Goal: Task Accomplishment & Management: Manage account settings

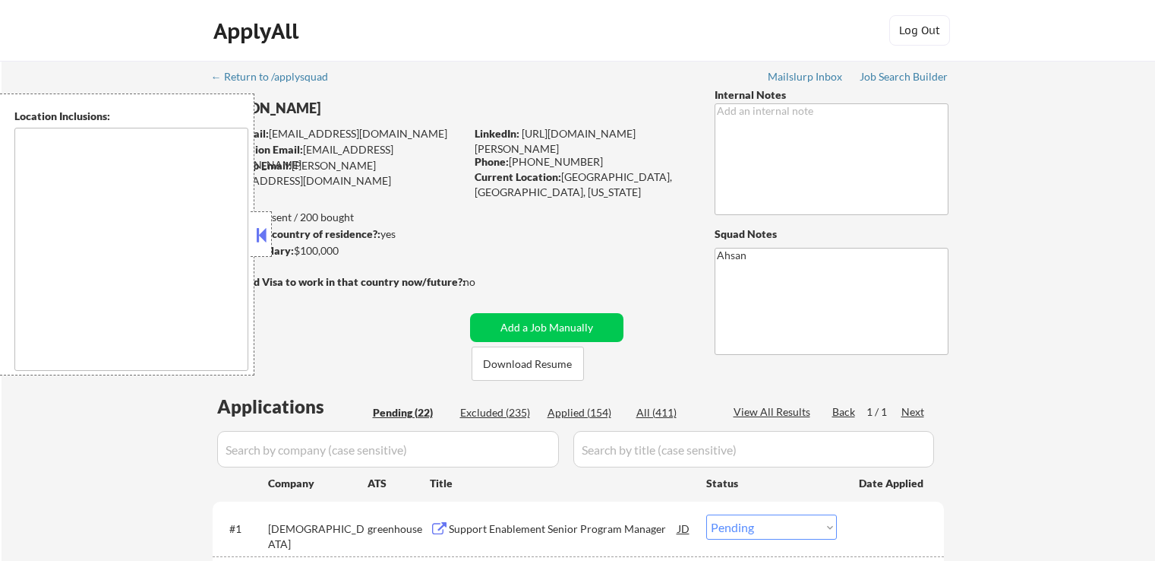
select select ""pending""
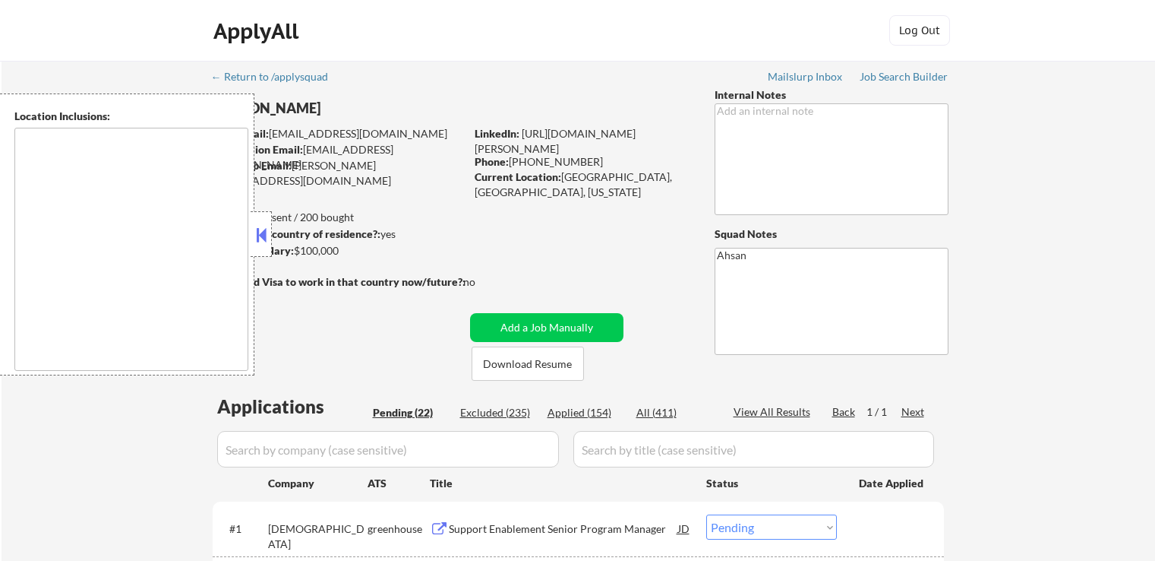
select select ""pending""
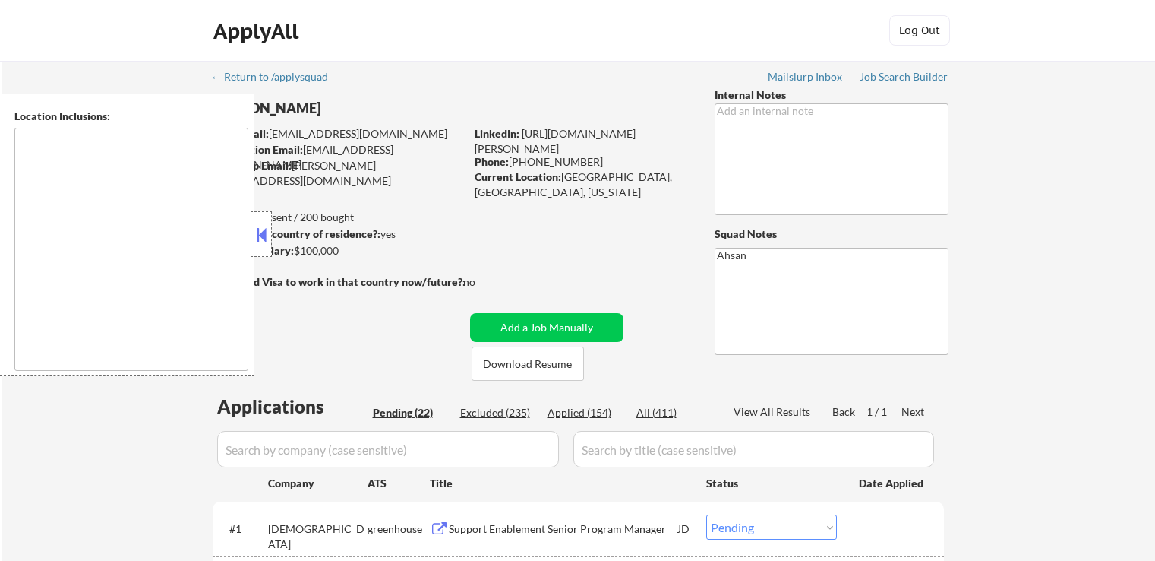
select select ""pending""
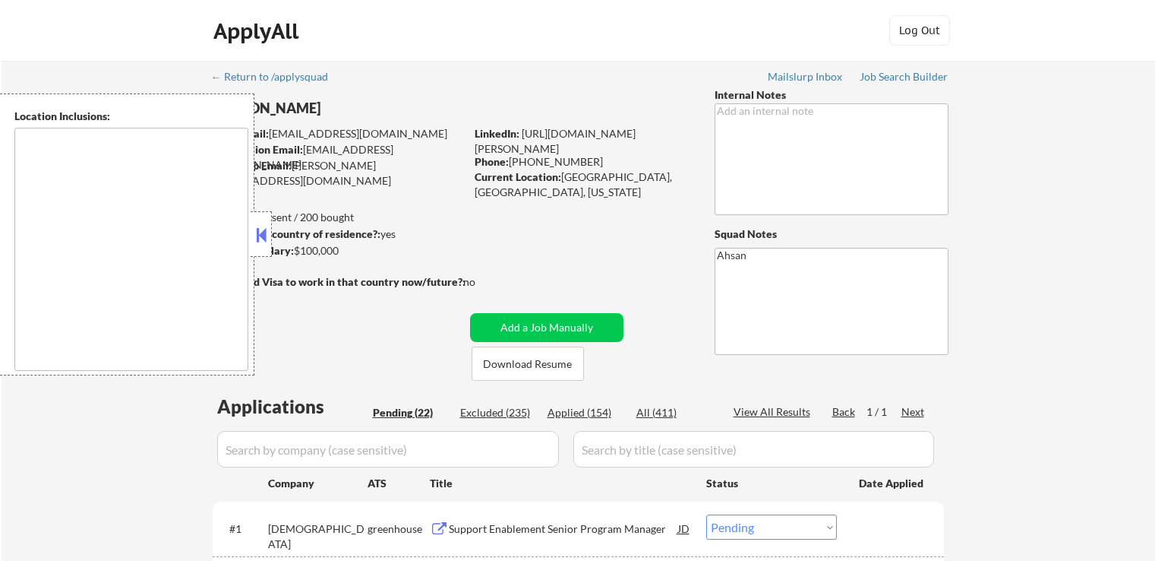
select select ""pending""
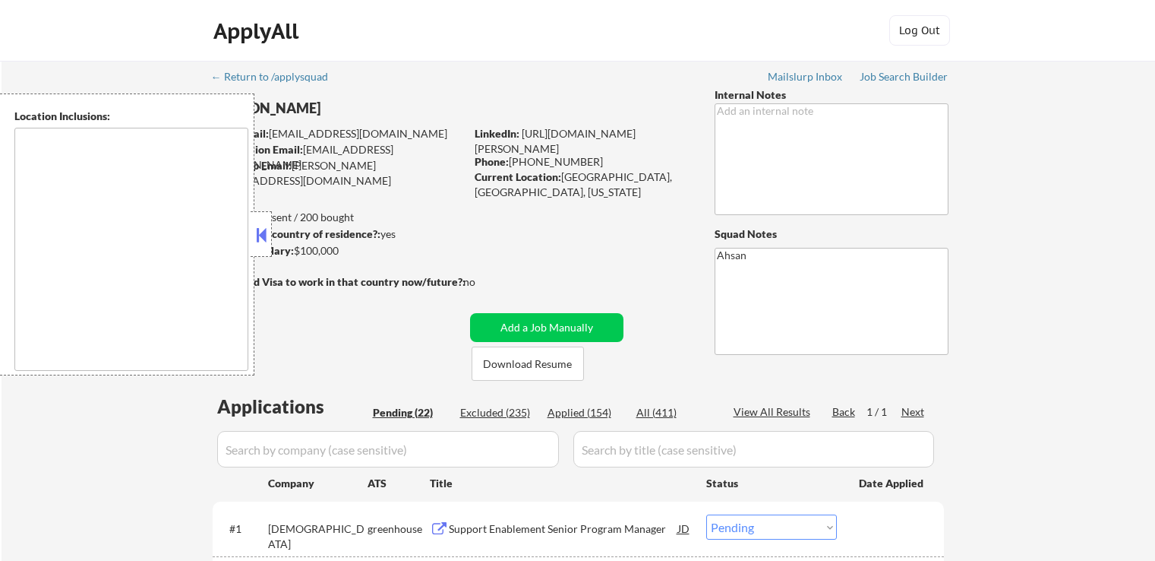
select select ""pending""
click at [270, 236] on div at bounding box center [261, 234] width 21 height 46
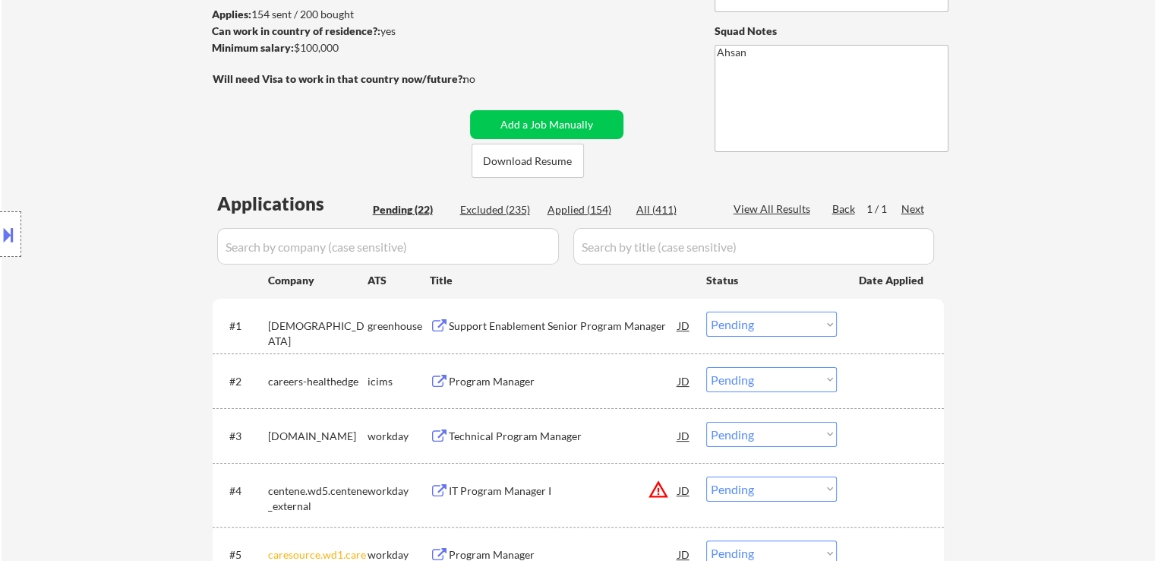
scroll to position [228, 0]
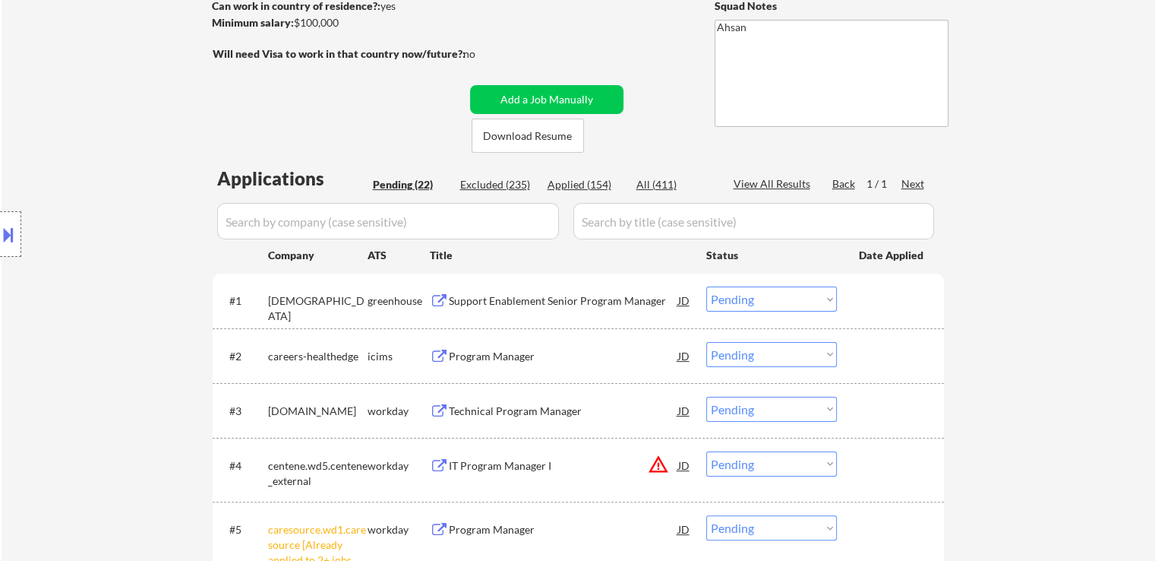
click at [462, 300] on div "Support Enablement Senior Program Manager" at bounding box center [563, 300] width 229 height 15
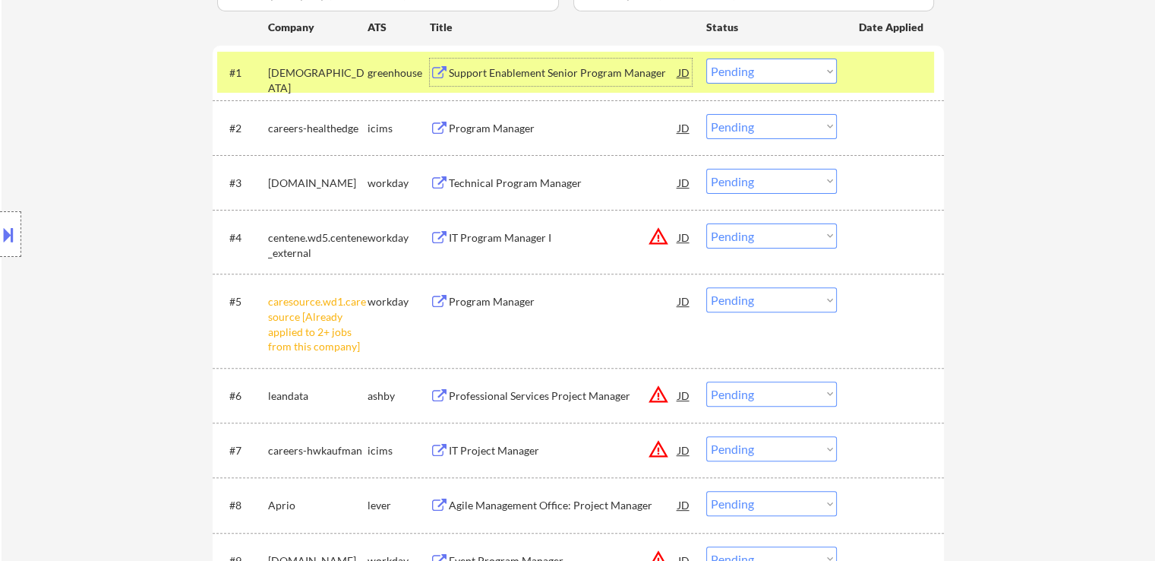
scroll to position [532, 0]
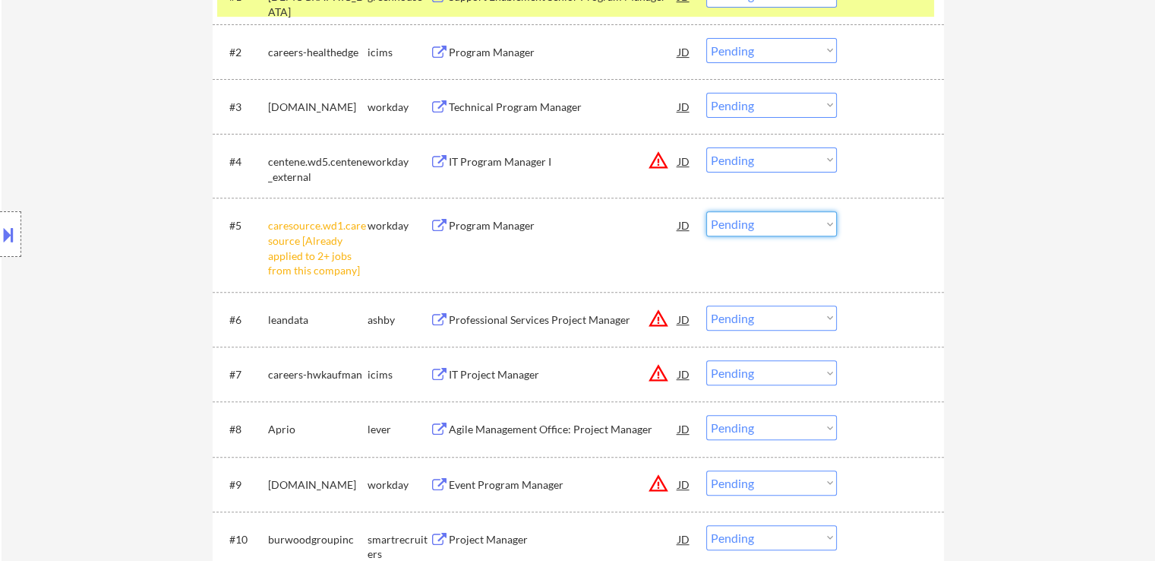
drag, startPoint x: 764, startPoint y: 223, endPoint x: 765, endPoint y: 234, distance: 10.7
click at [764, 223] on select "Choose an option... Pending Applied Excluded (Questions) Excluded (Expired) Exc…" at bounding box center [772, 223] width 131 height 25
click at [707, 211] on select "Choose an option... Pending Applied Excluded (Questions) Excluded (Expired) Exc…" at bounding box center [772, 223] width 131 height 25
click at [995, 241] on div "← Return to /applysquad Mailslurp Inbox Job Search Builder [PERSON_NAME] User E…" at bounding box center [579, 453] width 1154 height 1848
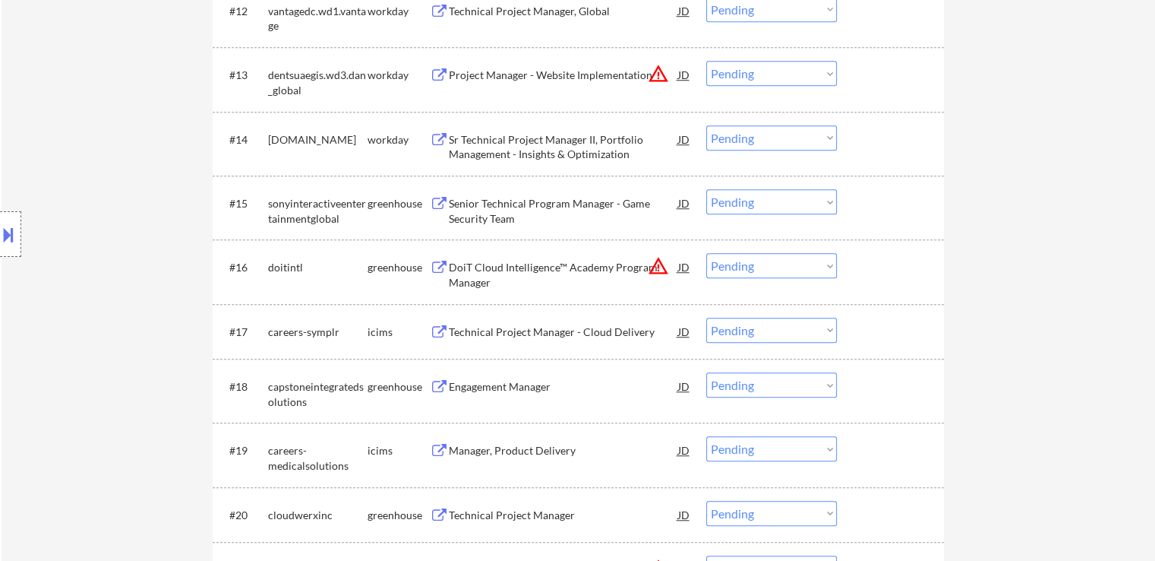
scroll to position [1367, 0]
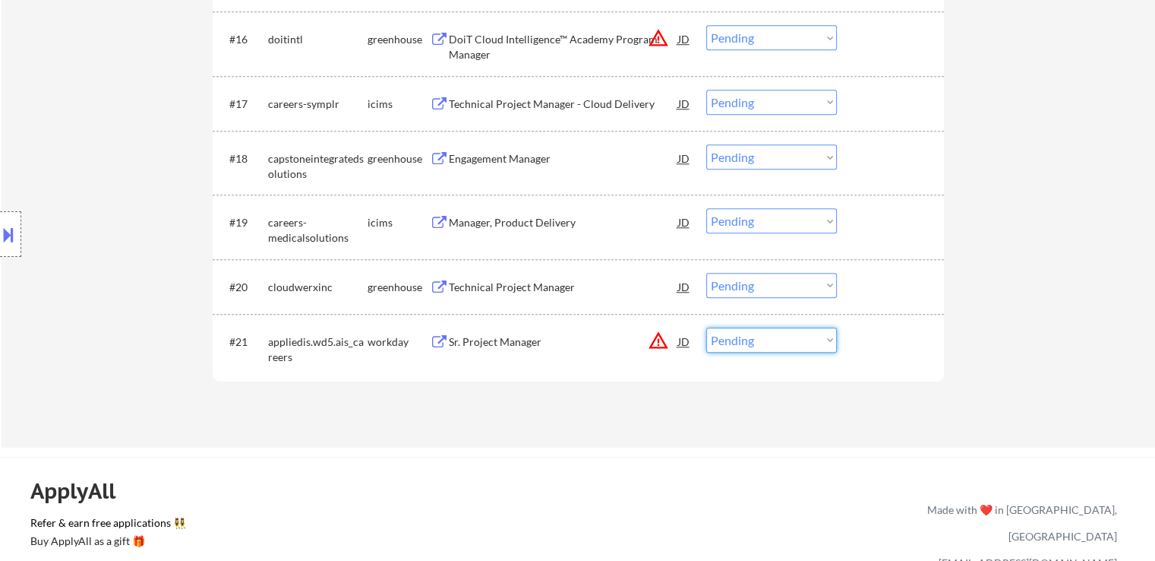
click at [764, 341] on select "Choose an option... Pending Applied Excluded (Questions) Excluded (Expired) Exc…" at bounding box center [772, 339] width 131 height 25
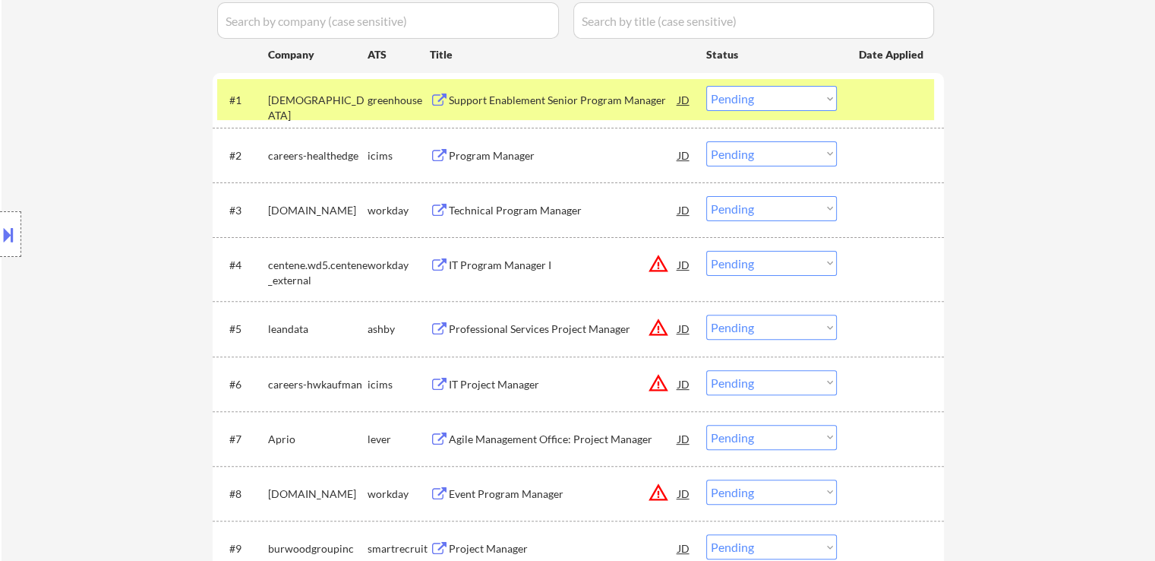
scroll to position [456, 0]
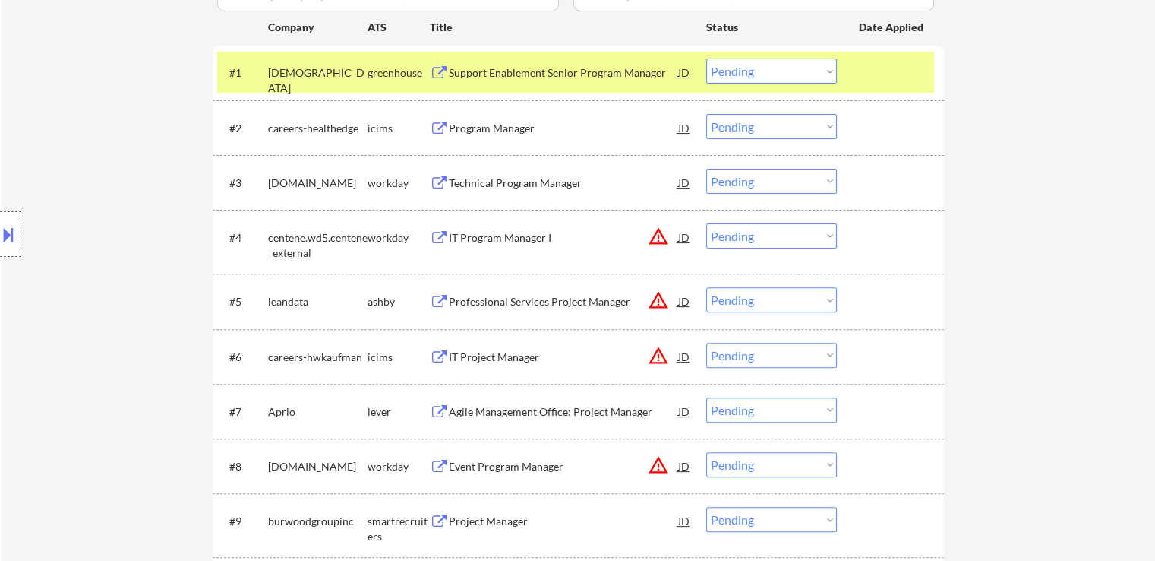
click at [456, 302] on div "Professional Services Project Manager" at bounding box center [563, 301] width 229 height 15
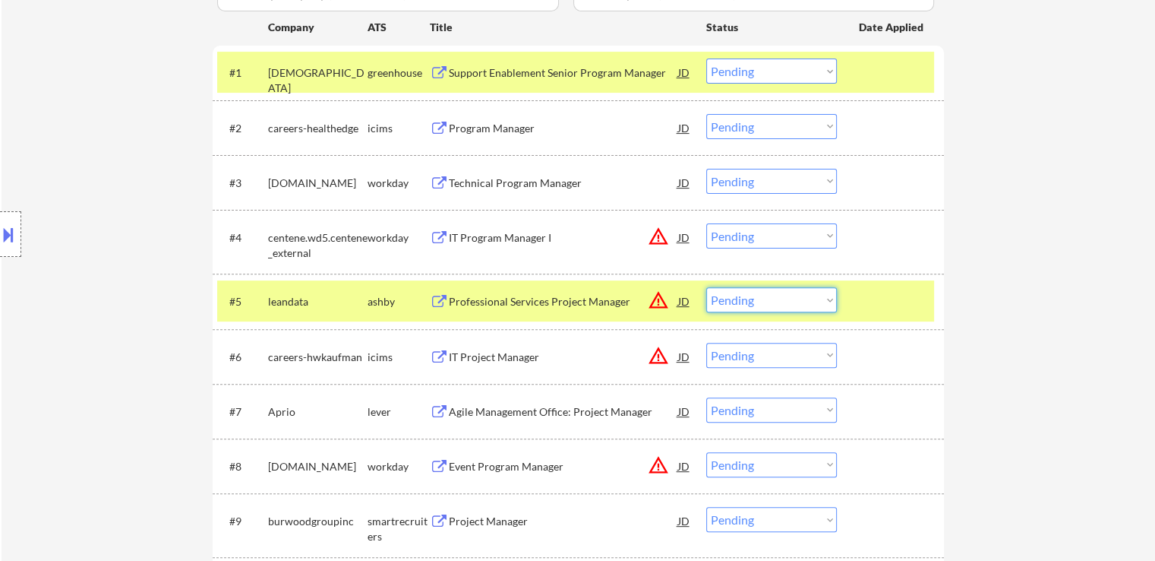
click at [758, 296] on select "Choose an option... Pending Applied Excluded (Questions) Excluded (Expired) Exc…" at bounding box center [772, 299] width 131 height 25
click at [707, 287] on select "Choose an option... Pending Applied Excluded (Questions) Excluded (Expired) Exc…" at bounding box center [772, 299] width 131 height 25
click at [991, 283] on div "← Return to /applysquad Mailslurp Inbox Job Search Builder [PERSON_NAME] User E…" at bounding box center [579, 482] width 1154 height 1754
select select ""pending""
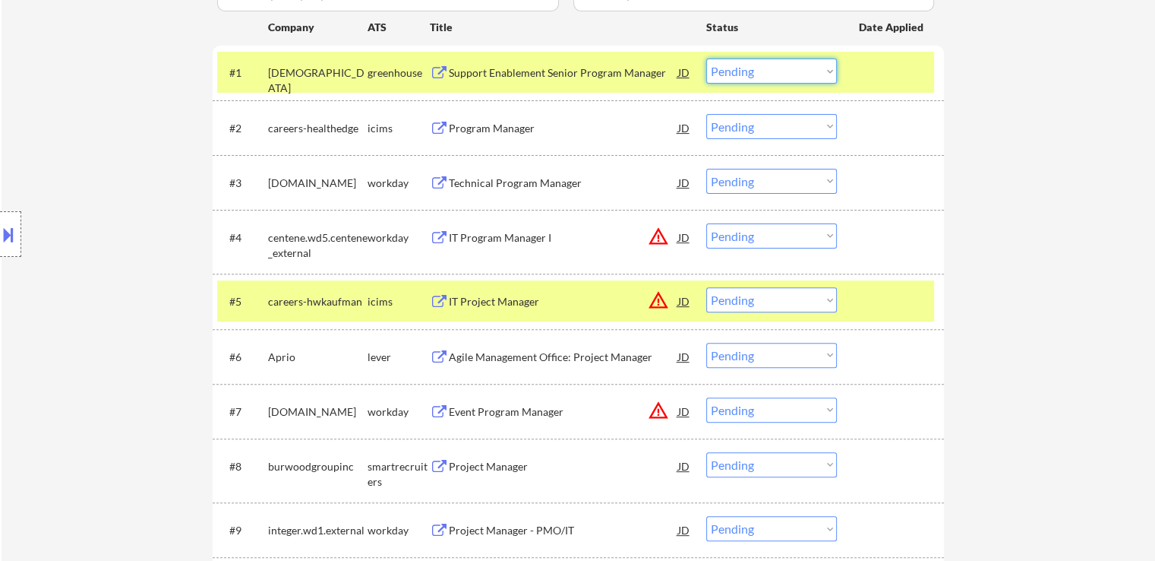
click at [767, 67] on select "Choose an option... Pending Applied Excluded (Questions) Excluded (Expired) Exc…" at bounding box center [772, 70] width 131 height 25
click at [707, 58] on select "Choose an option... Pending Applied Excluded (Questions) Excluded (Expired) Exc…" at bounding box center [772, 70] width 131 height 25
select select ""pending""
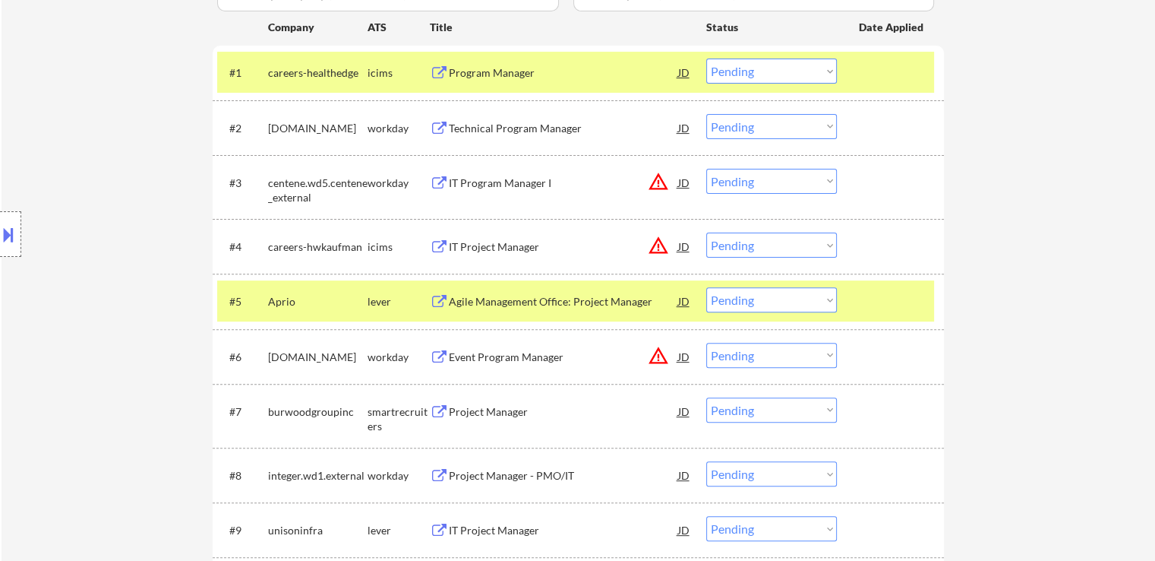
click at [482, 299] on div "Agile Management Office: Project Manager" at bounding box center [563, 301] width 229 height 15
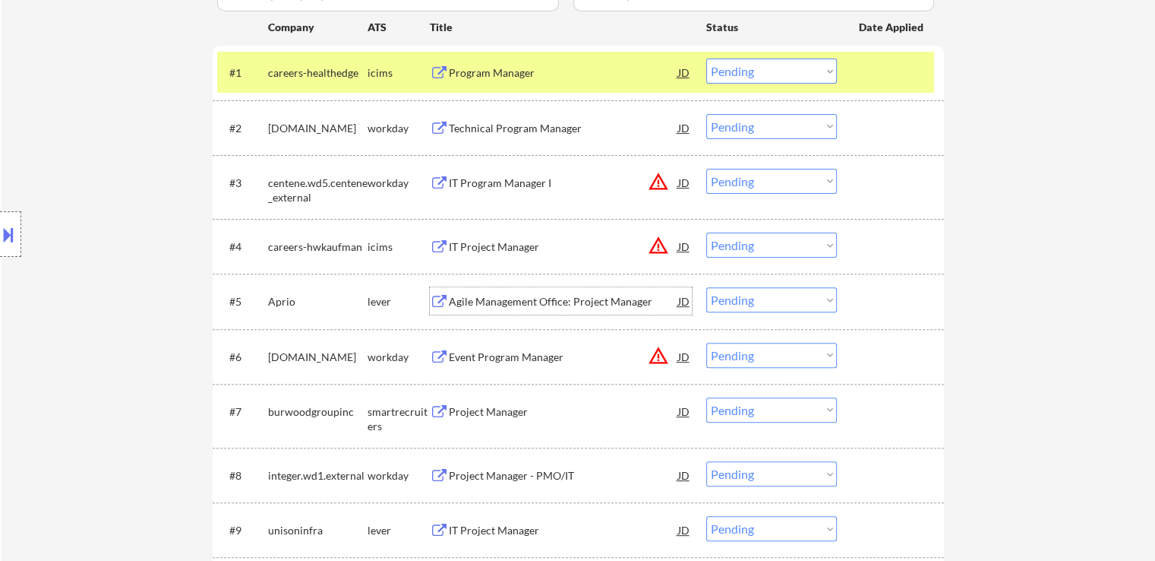
click at [6, 236] on button at bounding box center [8, 234] width 17 height 25
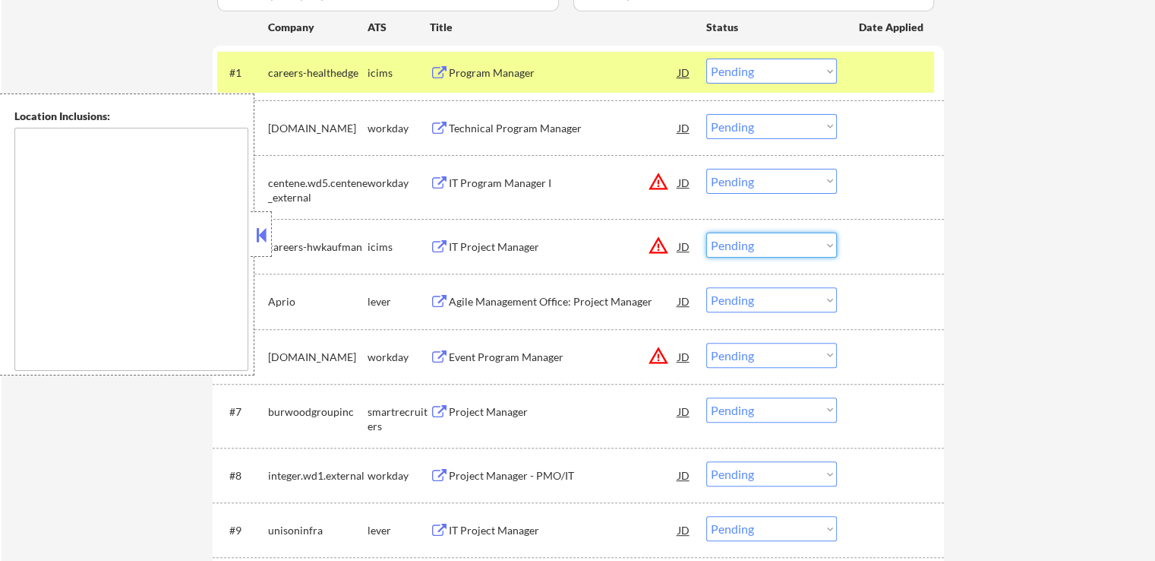
click at [755, 250] on select "Choose an option... Pending Applied Excluded (Questions) Excluded (Expired) Exc…" at bounding box center [772, 244] width 131 height 25
click at [707, 232] on select "Choose an option... Pending Applied Excluded (Questions) Excluded (Expired) Exc…" at bounding box center [772, 244] width 131 height 25
click at [786, 180] on select "Choose an option... Pending Applied Excluded (Questions) Excluded (Expired) Exc…" at bounding box center [772, 181] width 131 height 25
select select ""pending""
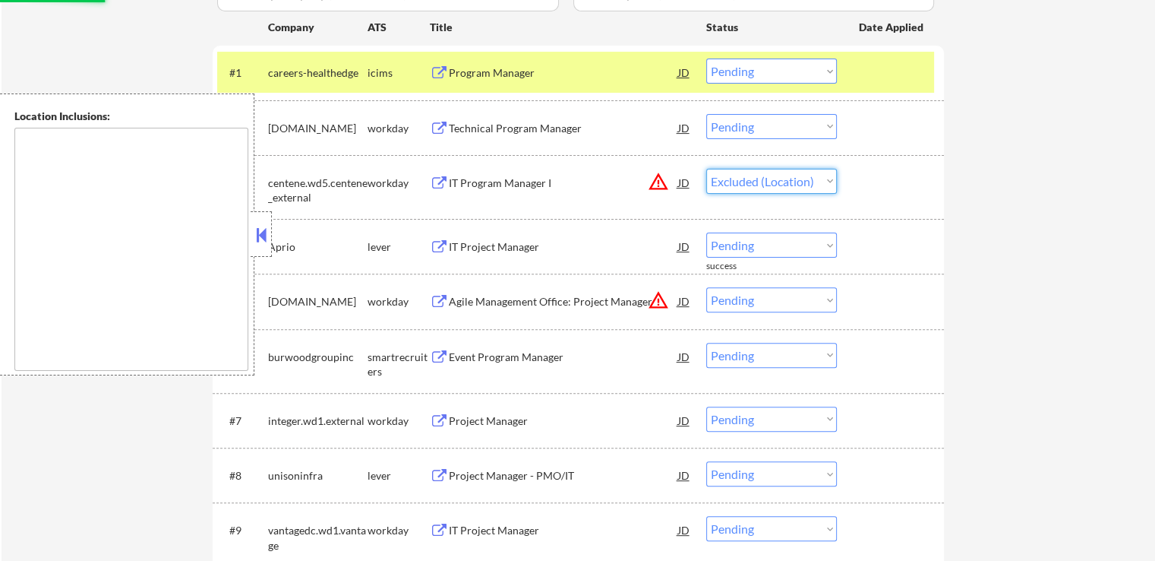
click at [707, 169] on select "Choose an option... Pending Applied Excluded (Questions) Excluded (Expired) Exc…" at bounding box center [772, 181] width 131 height 25
click at [978, 217] on div "← Return to /applysquad Mailslurp Inbox Job Search Builder [PERSON_NAME] User E…" at bounding box center [579, 399] width 1154 height 1589
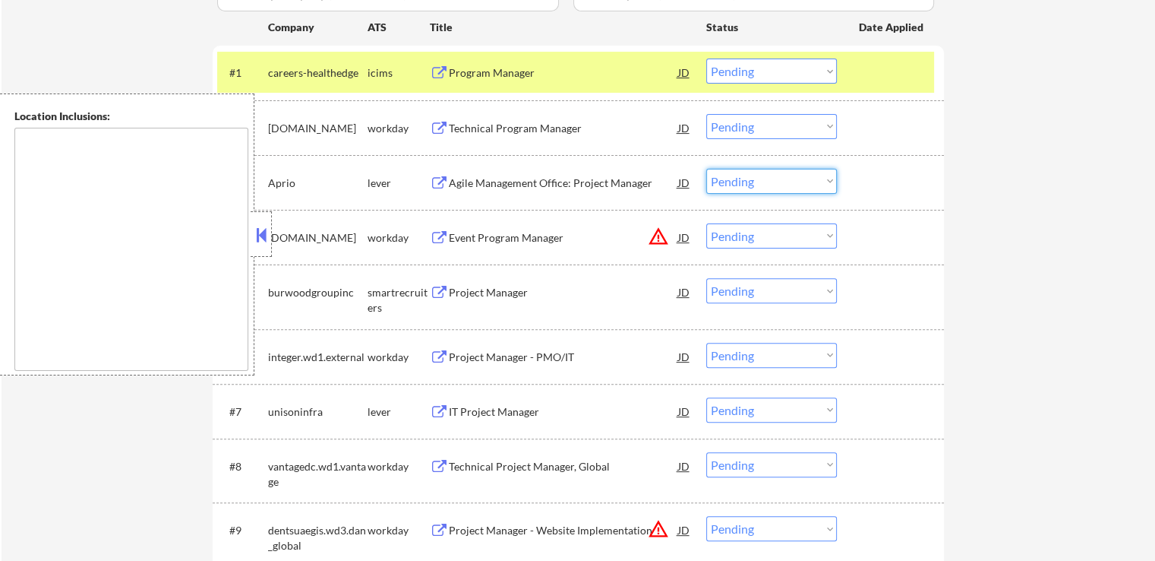
click at [740, 183] on select "Choose an option... Pending Applied Excluded (Questions) Excluded (Expired) Exc…" at bounding box center [772, 181] width 131 height 25
click at [707, 169] on select "Choose an option... Pending Applied Excluded (Questions) Excluded (Expired) Exc…" at bounding box center [772, 181] width 131 height 25
select select ""pending""
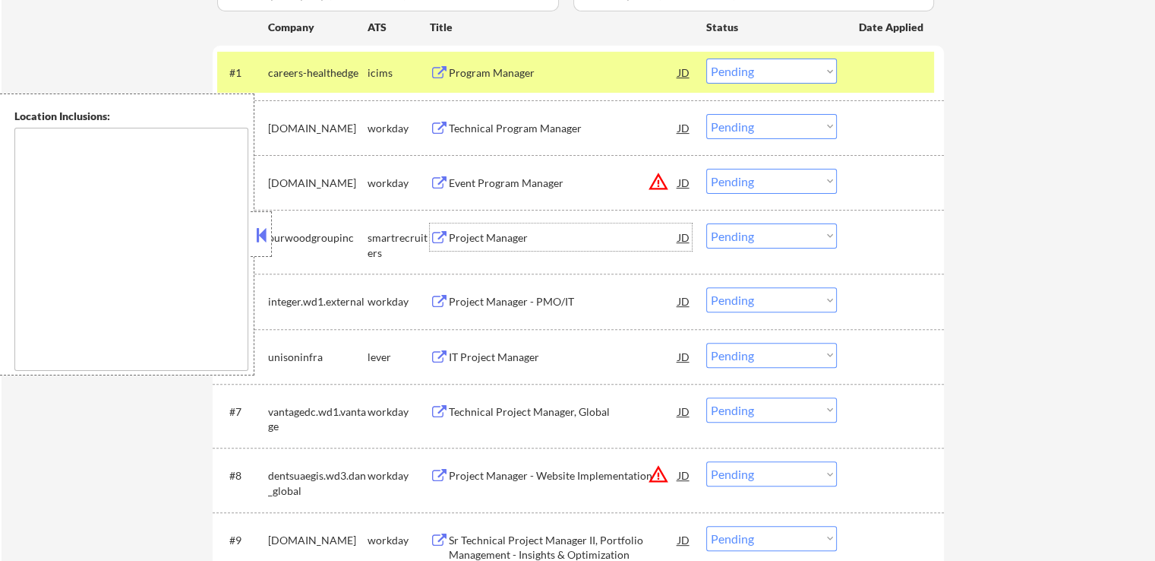
click at [468, 236] on div "Project Manager" at bounding box center [563, 237] width 229 height 15
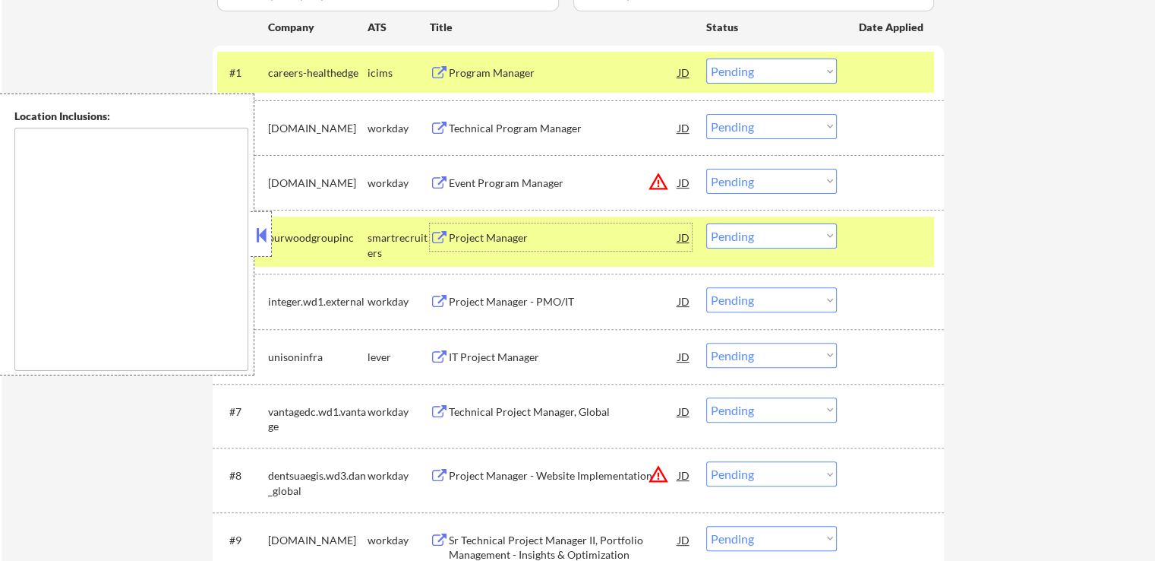
drag, startPoint x: 777, startPoint y: 235, endPoint x: 786, endPoint y: 247, distance: 14.8
click at [778, 235] on select "Choose an option... Pending Applied Excluded (Questions) Excluded (Expired) Exc…" at bounding box center [772, 235] width 131 height 25
click at [707, 223] on select "Choose an option... Pending Applied Excluded (Questions) Excluded (Expired) Exc…" at bounding box center [772, 235] width 131 height 25
select select ""pending""
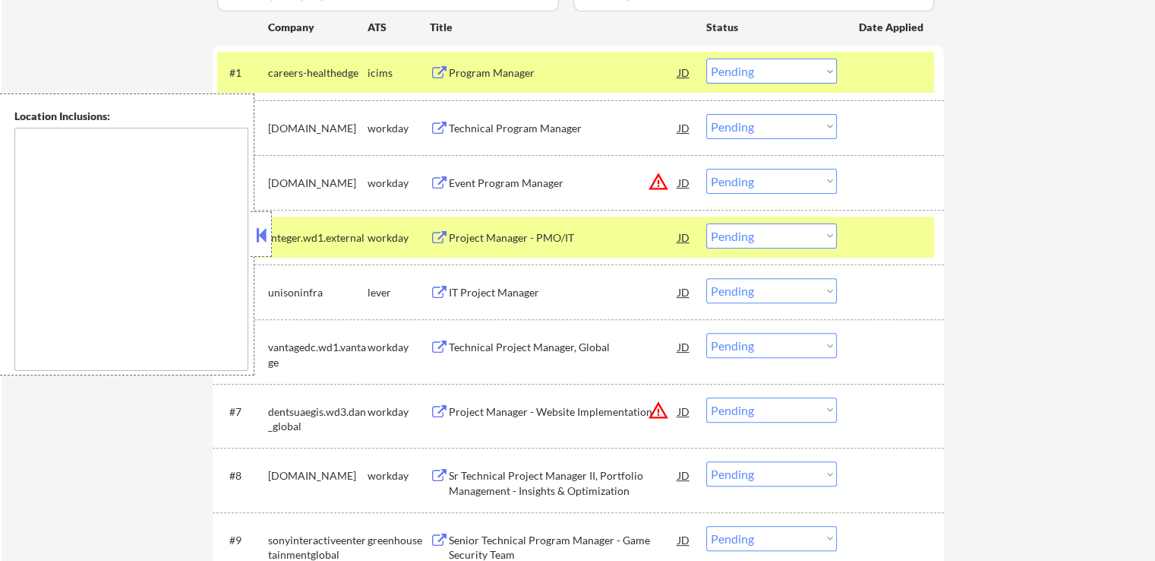
click at [480, 296] on div "IT Project Manager" at bounding box center [563, 292] width 229 height 15
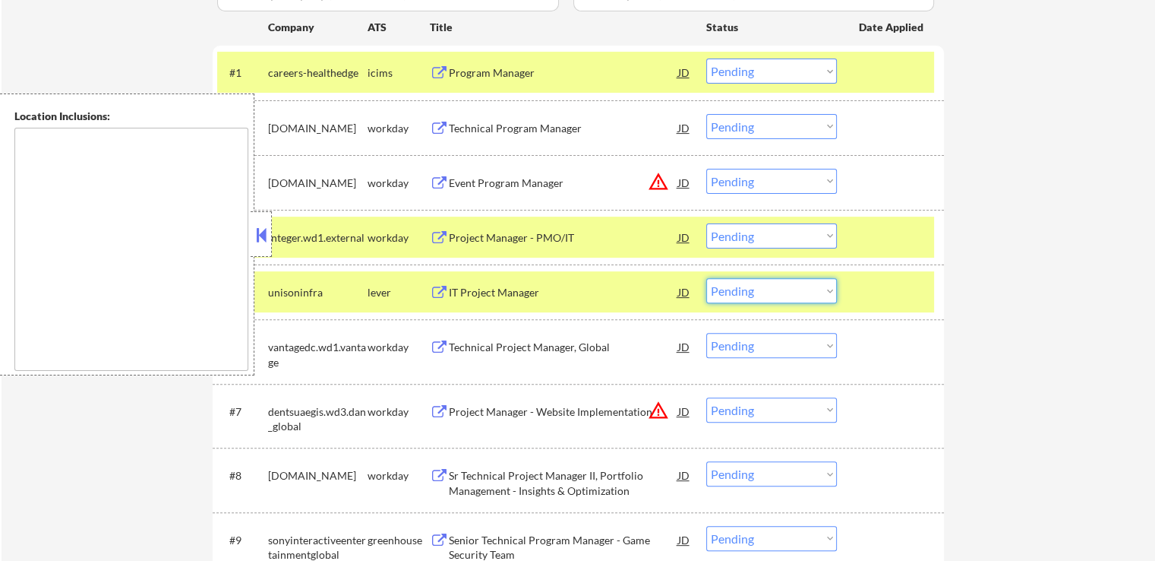
click at [738, 287] on select "Choose an option... Pending Applied Excluded (Questions) Excluded (Expired) Exc…" at bounding box center [772, 290] width 131 height 25
click at [707, 278] on select "Choose an option... Pending Applied Excluded (Questions) Excluded (Expired) Exc…" at bounding box center [772, 290] width 131 height 25
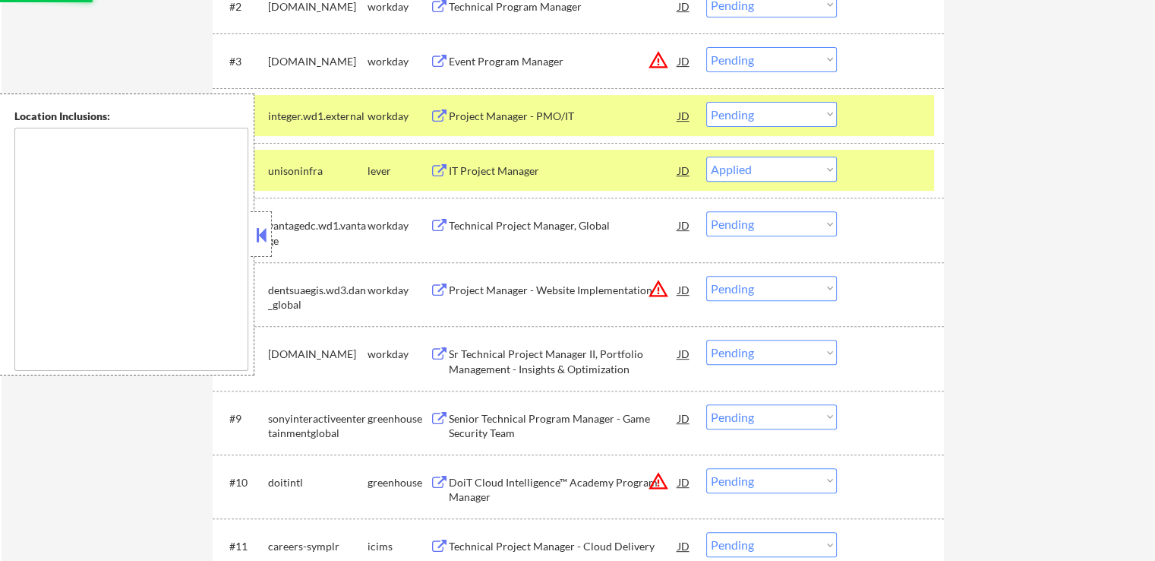
scroll to position [608, 0]
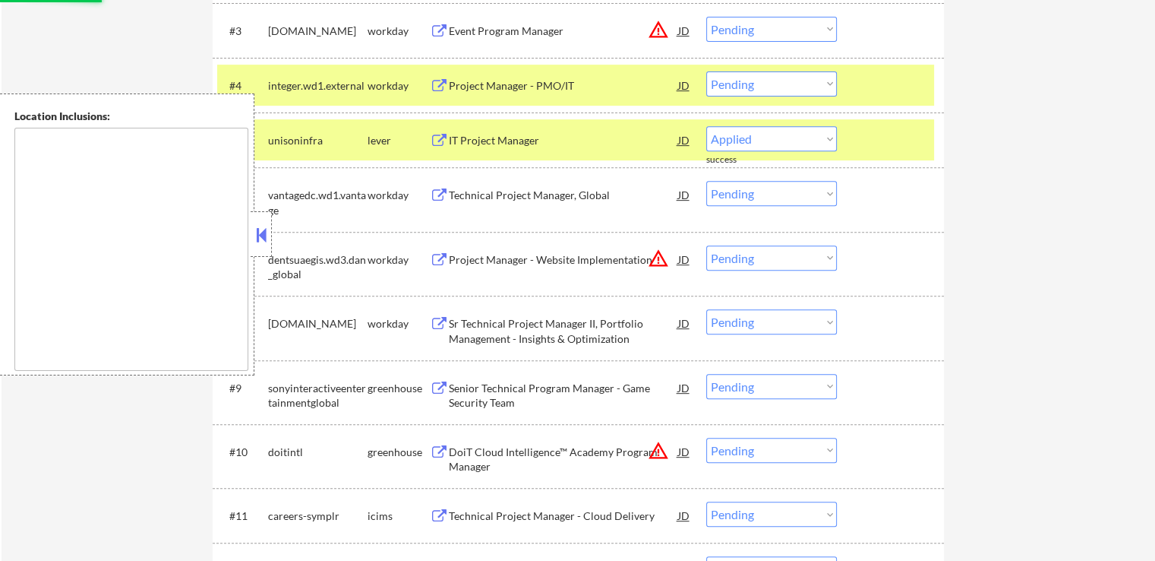
select select ""pending""
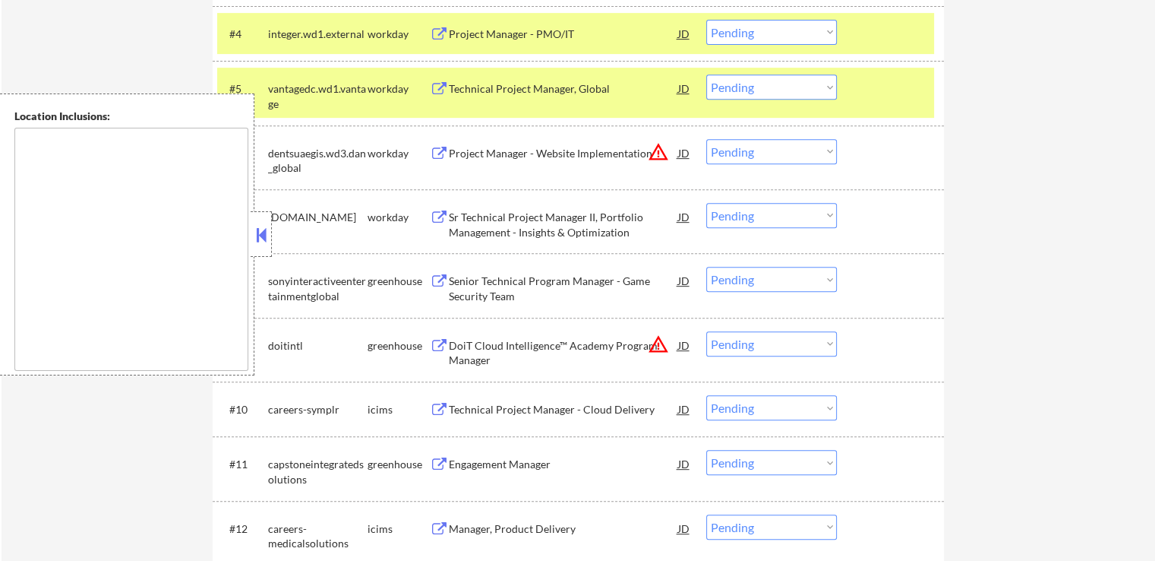
scroll to position [684, 0]
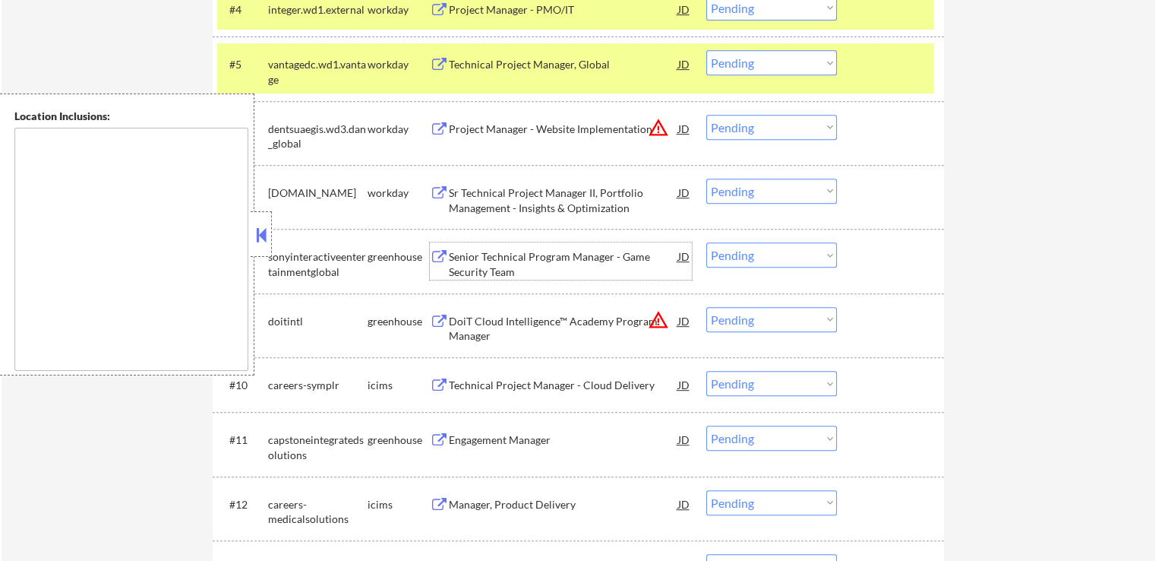
click at [470, 263] on div "Senior Technical Program Manager - Game Security Team" at bounding box center [563, 264] width 229 height 30
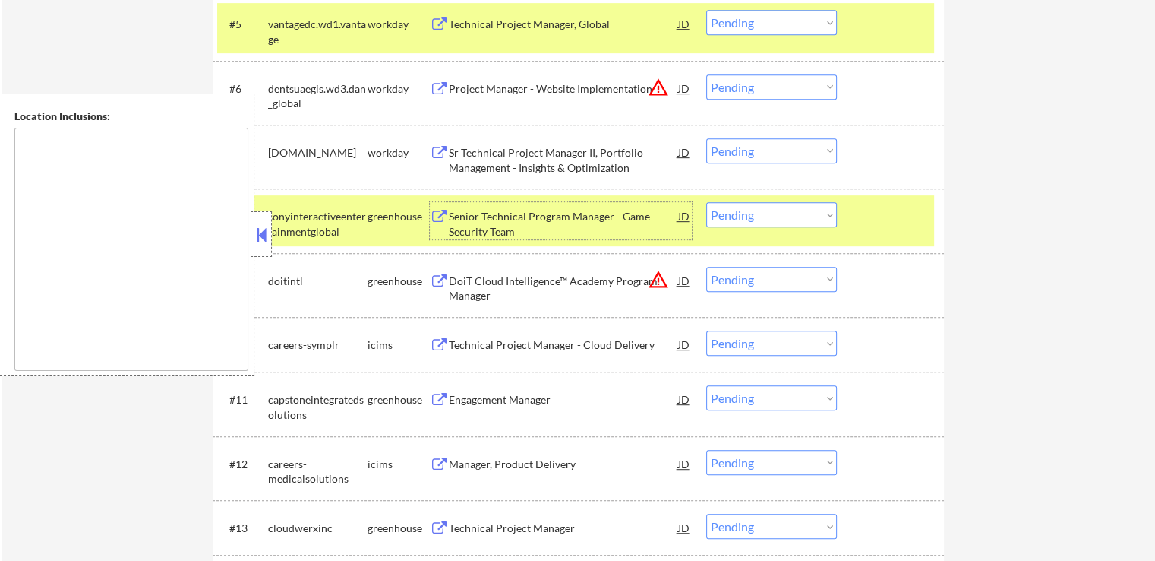
scroll to position [760, 0]
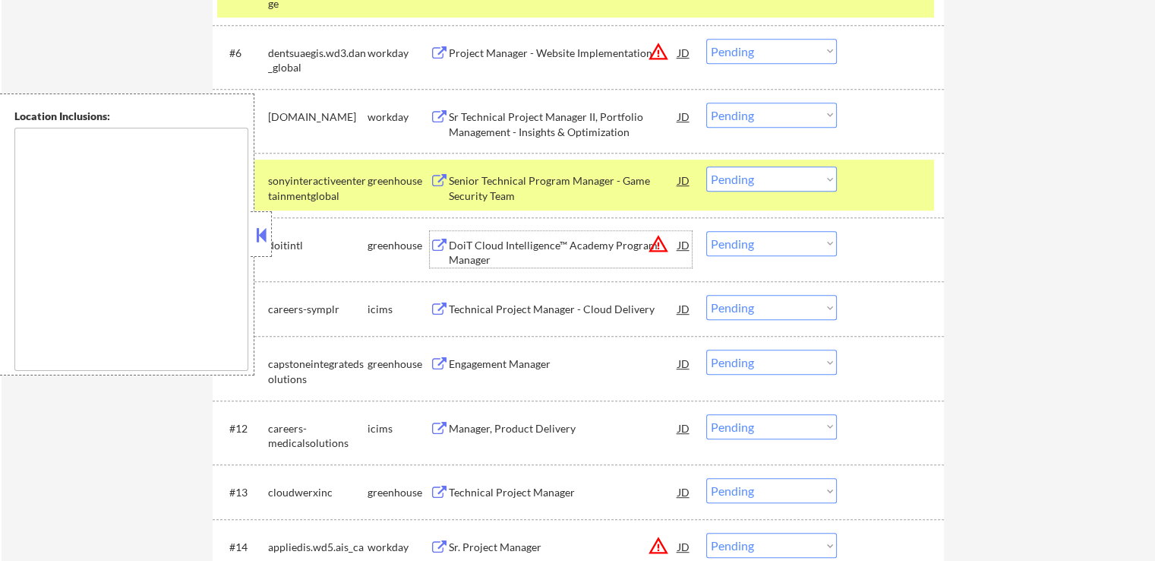
click at [482, 245] on div "DoiT Cloud Intelligence™ Academy Program Manager" at bounding box center [563, 253] width 229 height 30
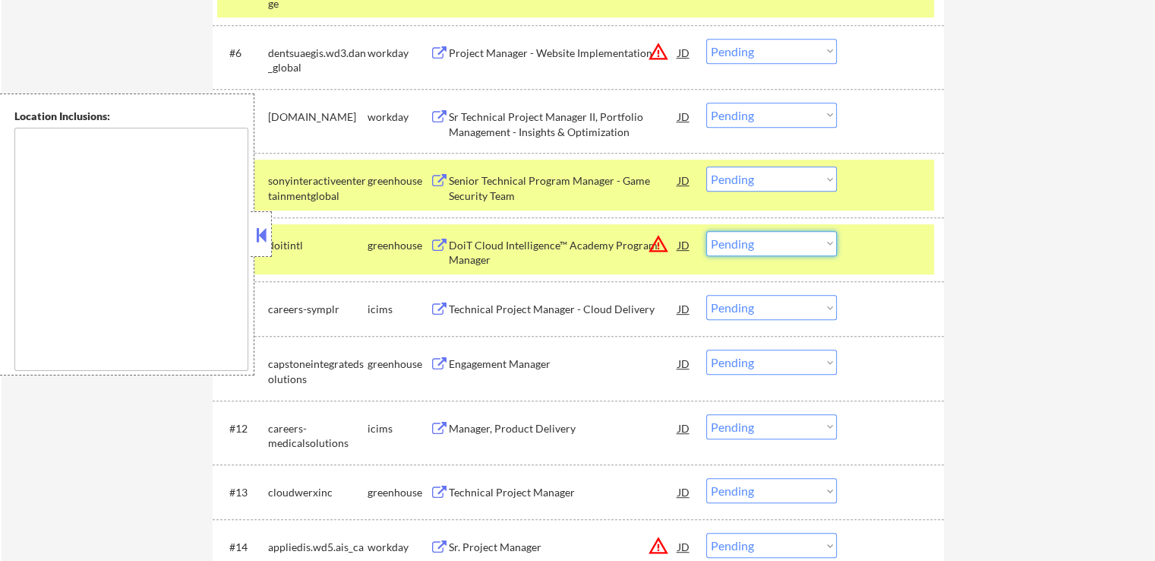
click at [763, 247] on select "Choose an option... Pending Applied Excluded (Questions) Excluded (Expired) Exc…" at bounding box center [772, 243] width 131 height 25
click at [707, 231] on select "Choose an option... Pending Applied Excluded (Questions) Excluded (Expired) Exc…" at bounding box center [772, 243] width 131 height 25
select select ""pending""
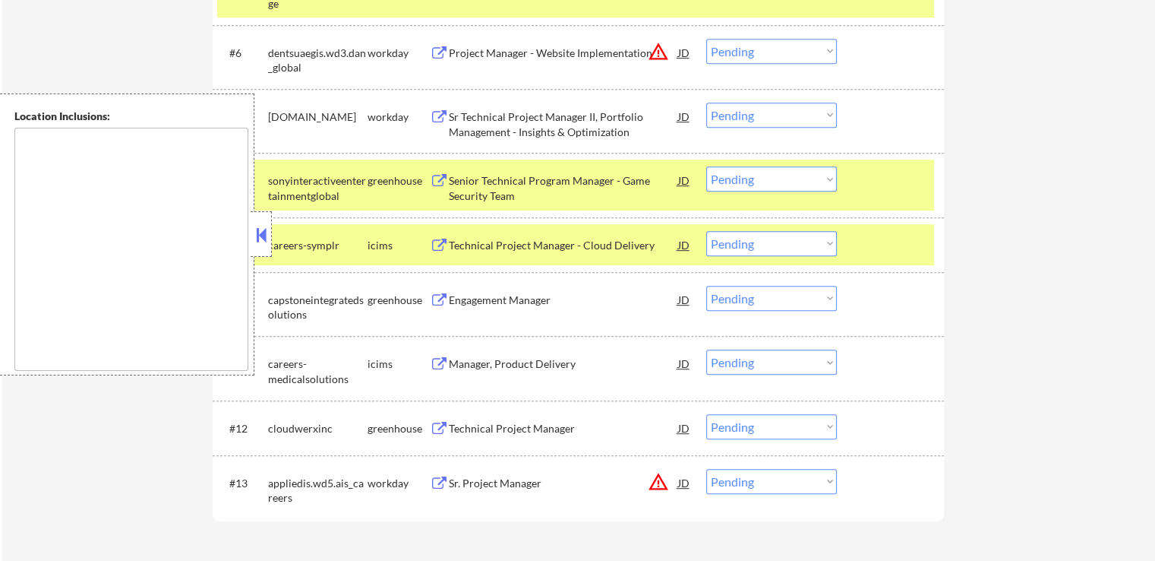
click at [766, 177] on select "Choose an option... Pending Applied Excluded (Questions) Excluded (Expired) Exc…" at bounding box center [772, 178] width 131 height 25
click at [707, 166] on select "Choose an option... Pending Applied Excluded (Questions) Excluded (Expired) Exc…" at bounding box center [772, 178] width 131 height 25
click at [480, 302] on div "Engagement Manager" at bounding box center [563, 299] width 229 height 15
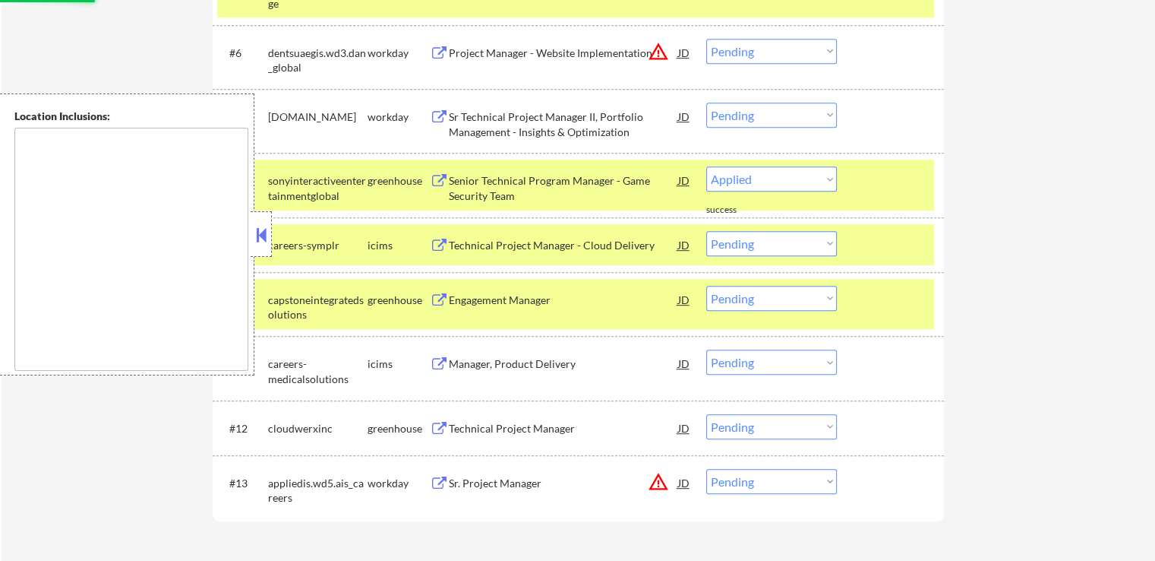
select select ""pending""
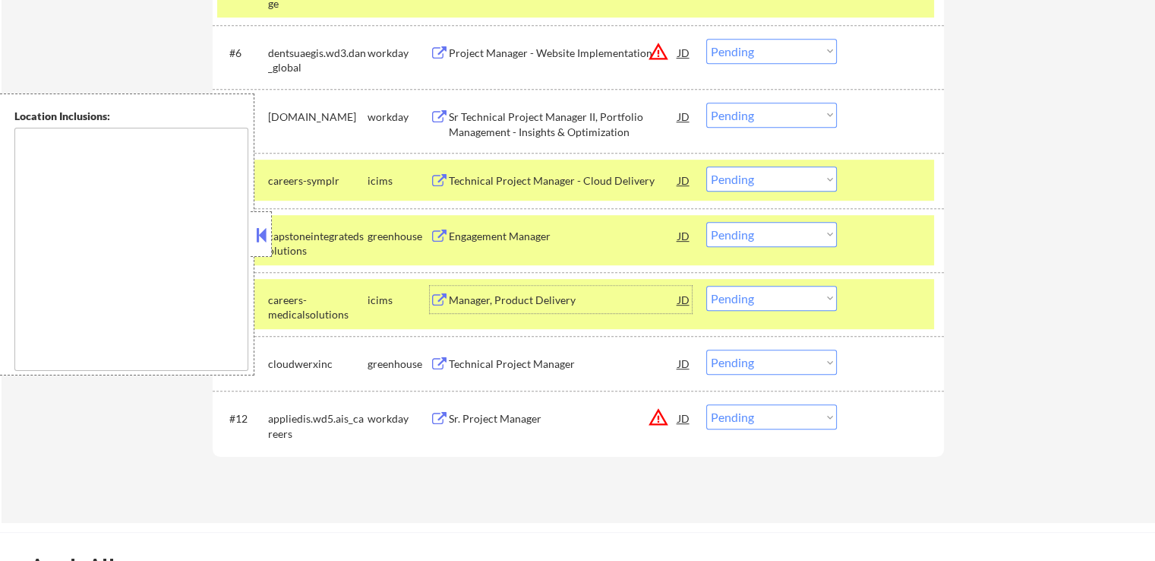
click at [783, 236] on select "Choose an option... Pending Applied Excluded (Questions) Excluded (Expired) Exc…" at bounding box center [772, 234] width 131 height 25
click at [707, 222] on select "Choose an option... Pending Applied Excluded (Questions) Excluded (Expired) Exc…" at bounding box center [772, 234] width 131 height 25
click at [500, 363] on div "Technical Project Manager" at bounding box center [563, 363] width 229 height 15
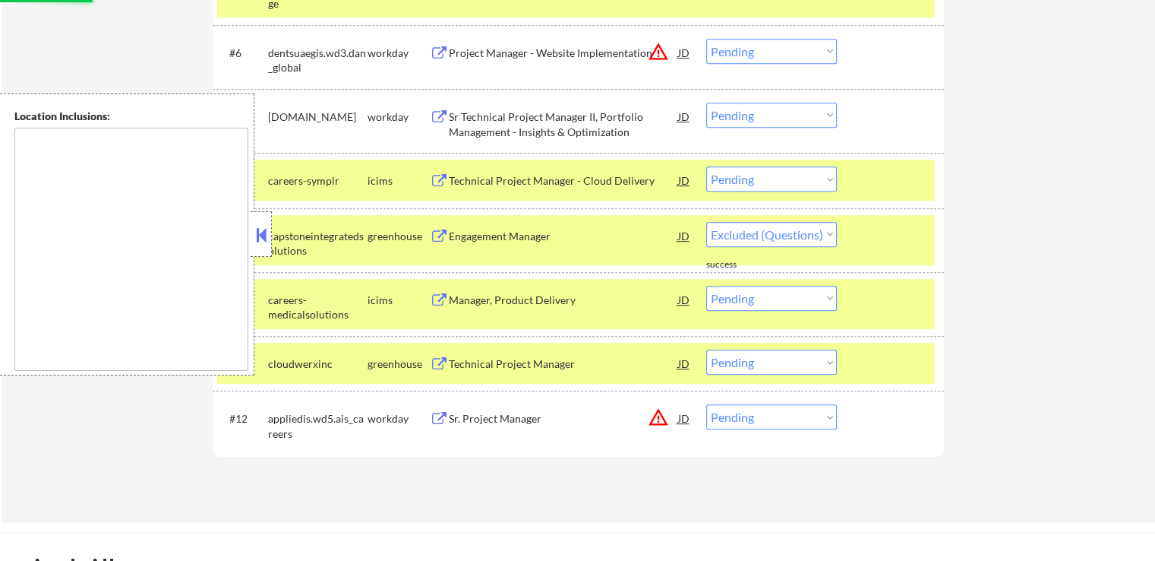
select select ""pending""
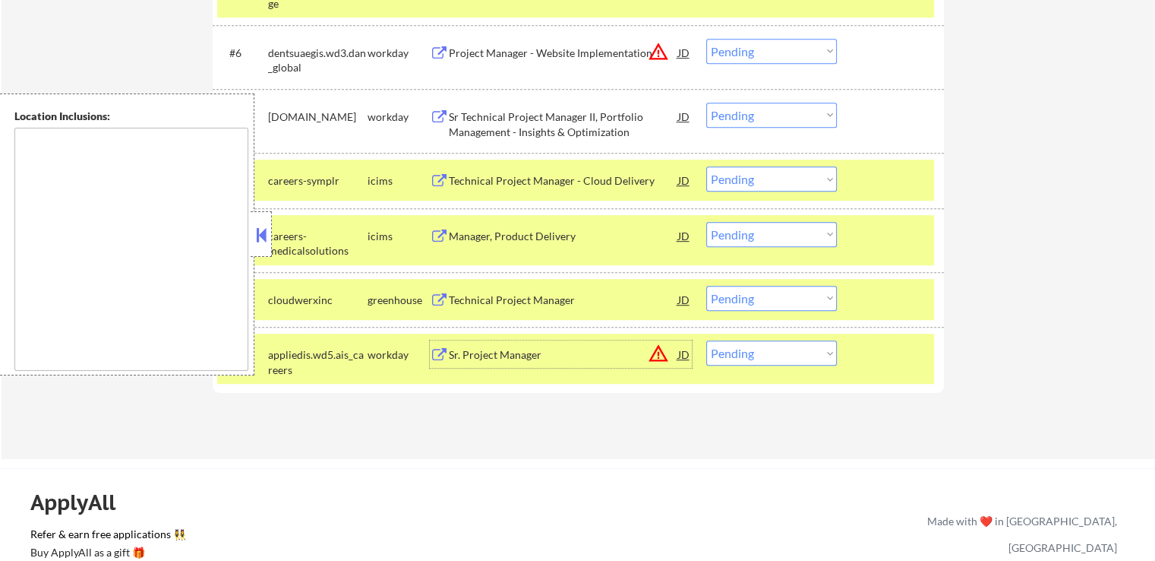
scroll to position [836, 0]
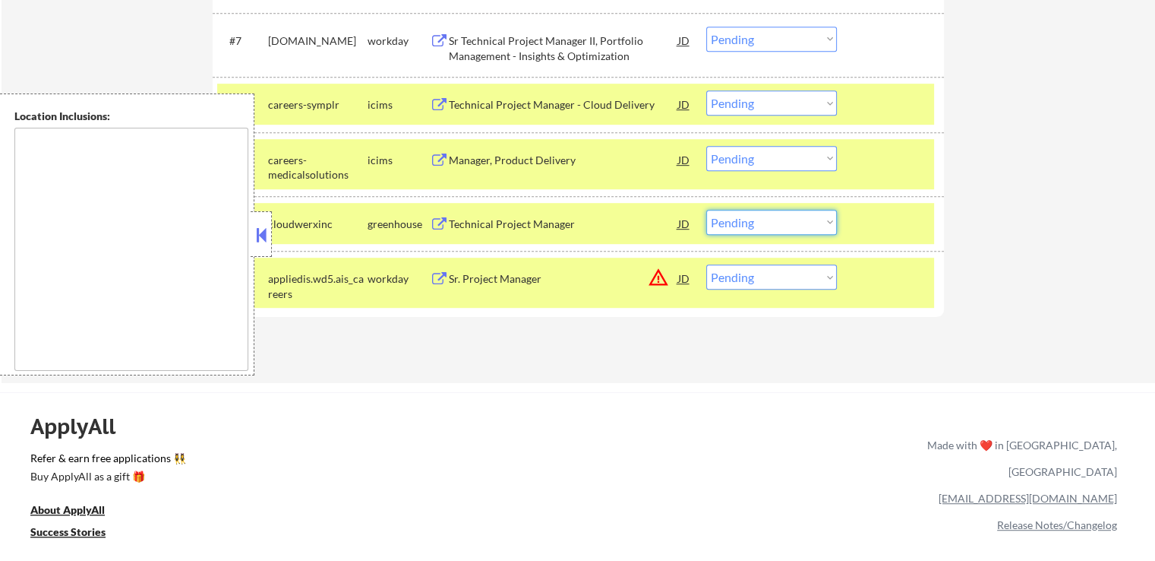
click at [766, 226] on select "Choose an option... Pending Applied Excluded (Questions) Excluded (Expired) Exc…" at bounding box center [772, 222] width 131 height 25
click at [707, 210] on select "Choose an option... Pending Applied Excluded (Questions) Excluded (Expired) Exc…" at bounding box center [772, 222] width 131 height 25
select select ""pending""
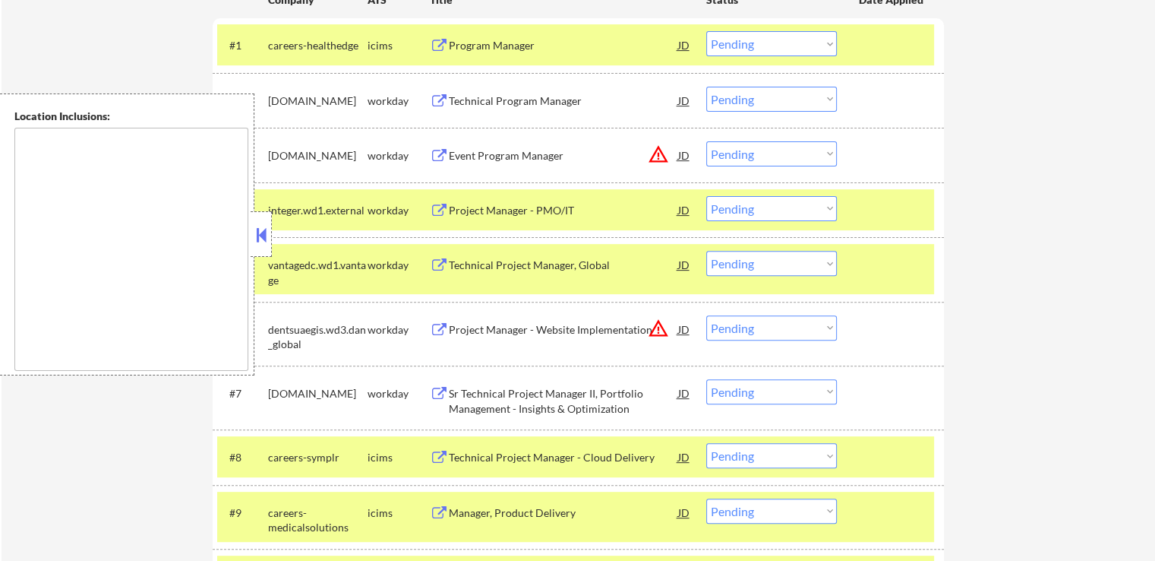
scroll to position [532, 0]
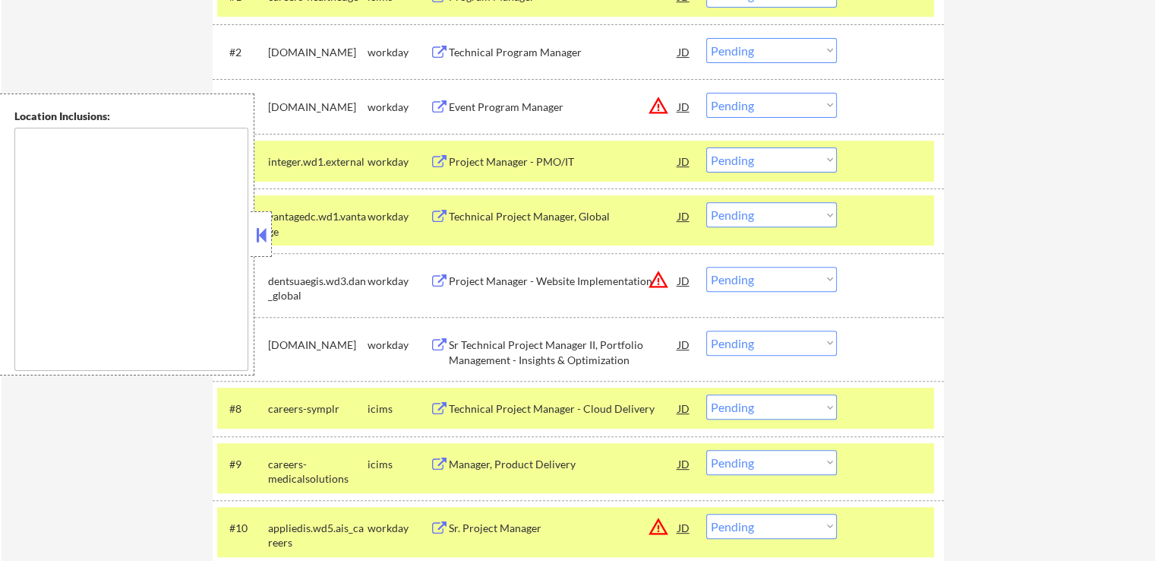
click at [880, 228] on div at bounding box center [892, 215] width 67 height 27
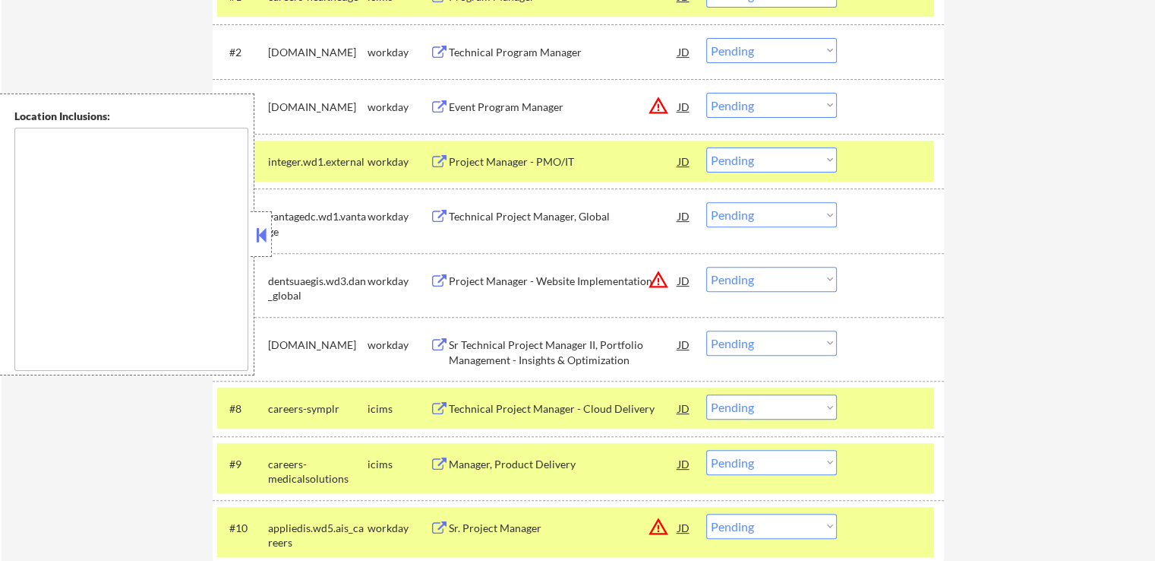
click at [888, 165] on div at bounding box center [892, 160] width 67 height 27
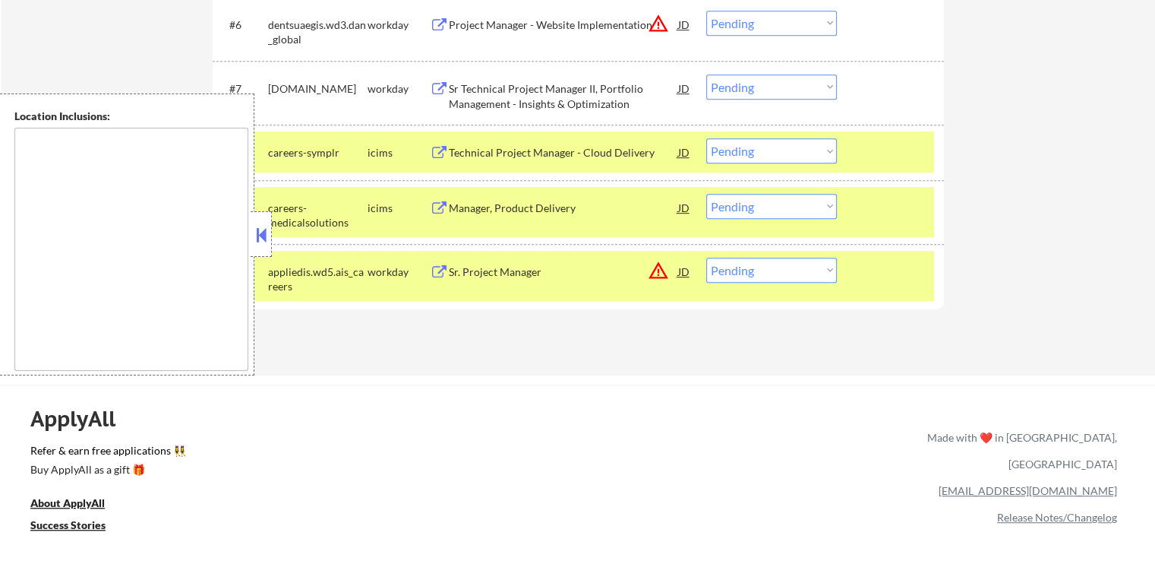
scroll to position [836, 0]
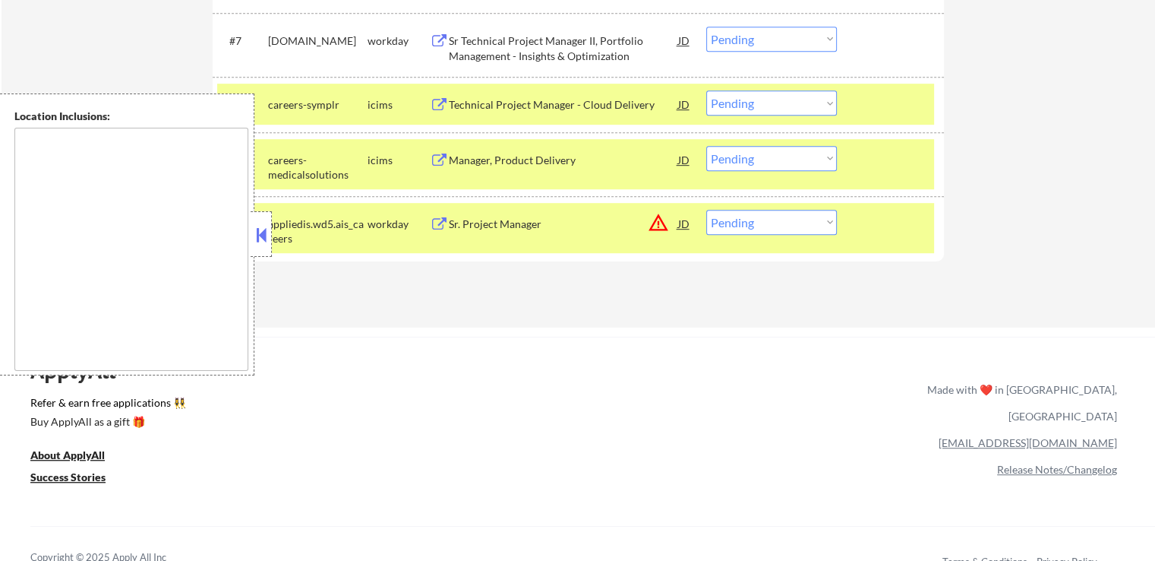
click at [906, 214] on div at bounding box center [892, 223] width 67 height 27
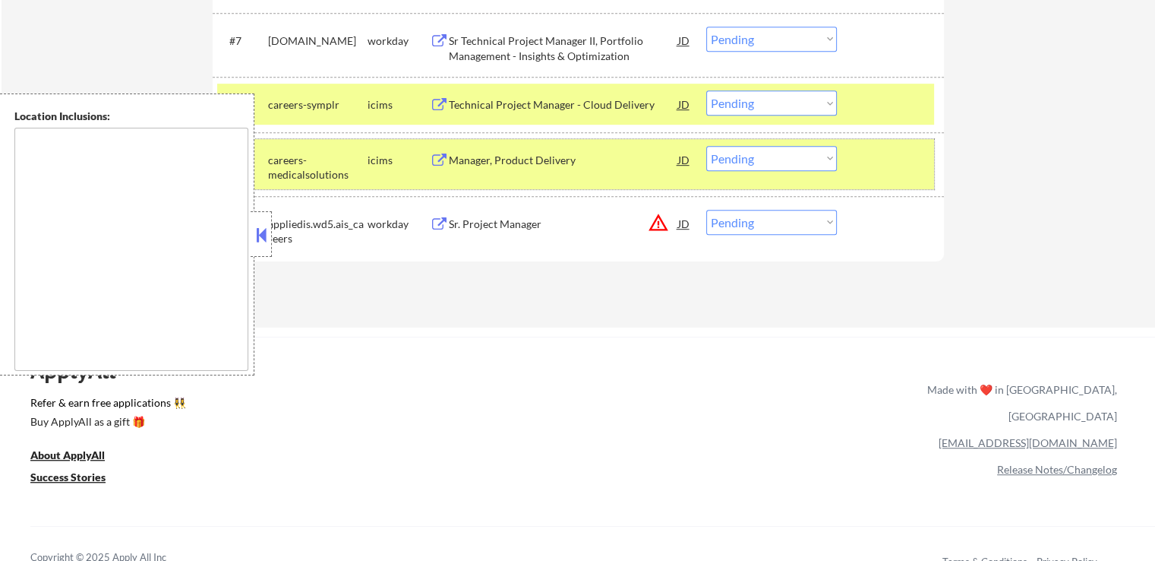
click at [899, 172] on div at bounding box center [892, 159] width 67 height 27
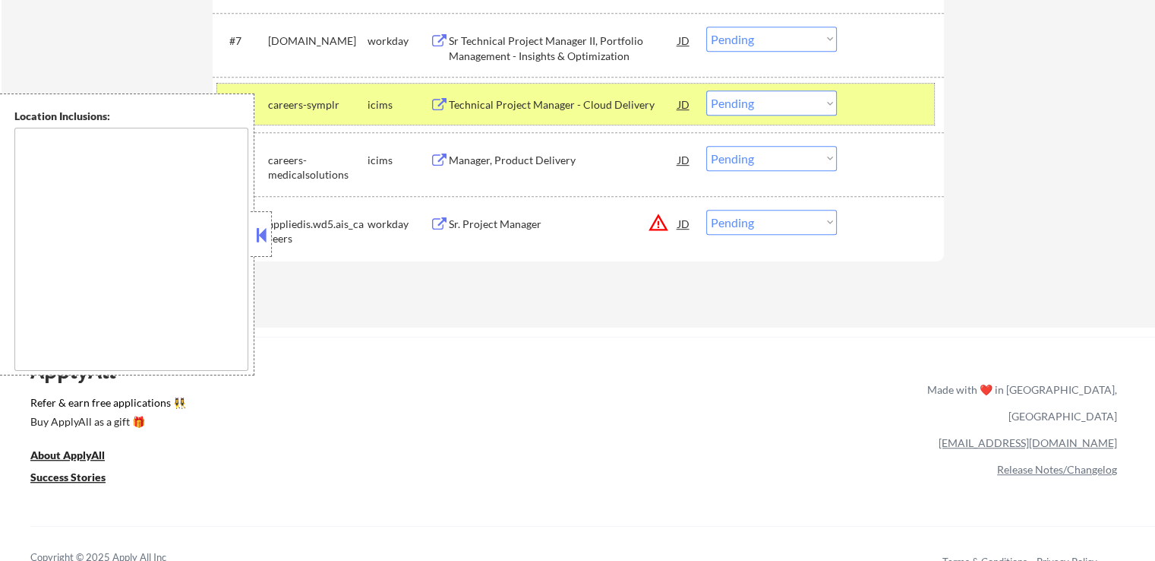
click at [899, 96] on div at bounding box center [892, 103] width 67 height 27
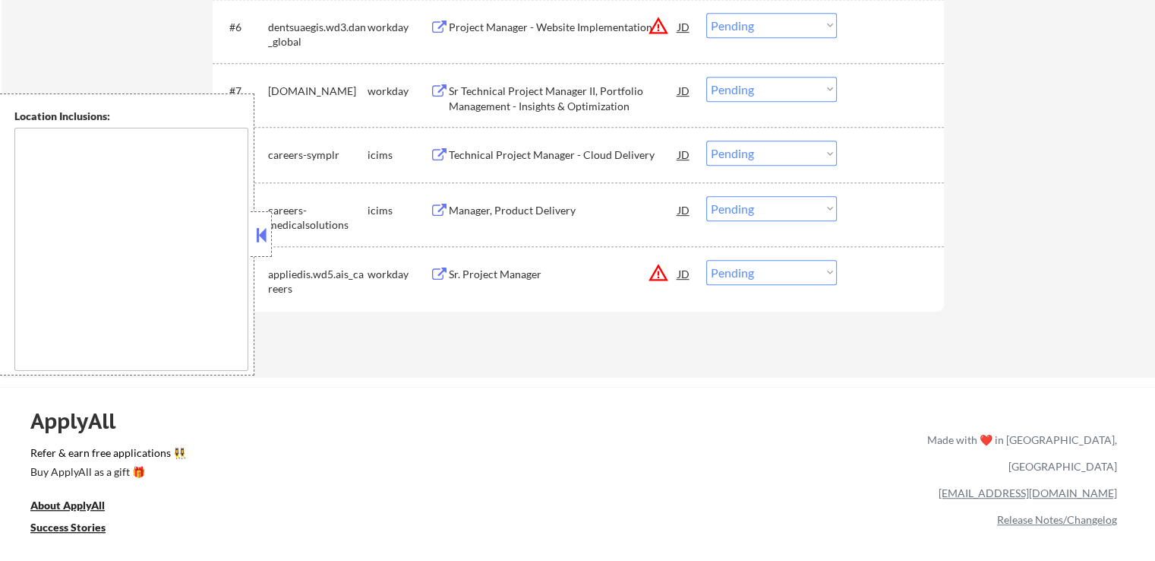
scroll to position [760, 0]
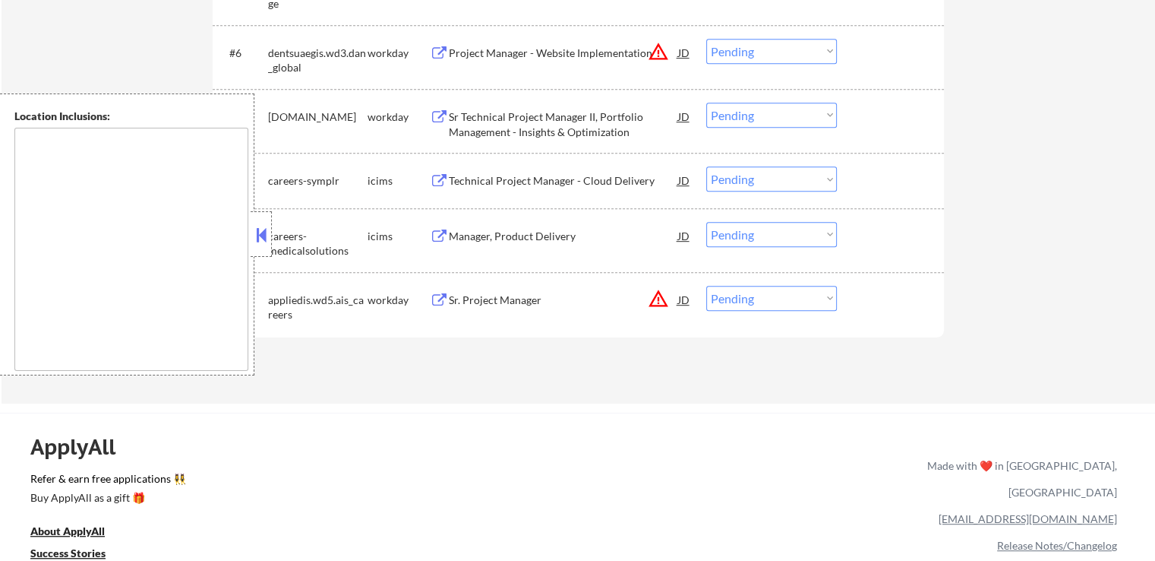
click at [261, 231] on button at bounding box center [261, 234] width 17 height 23
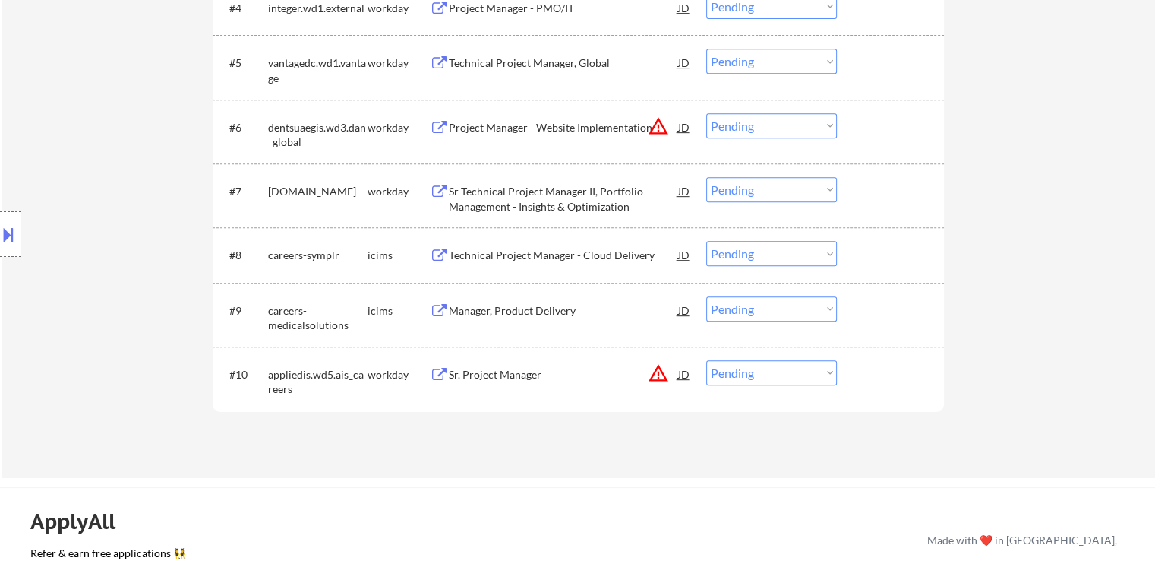
scroll to position [608, 0]
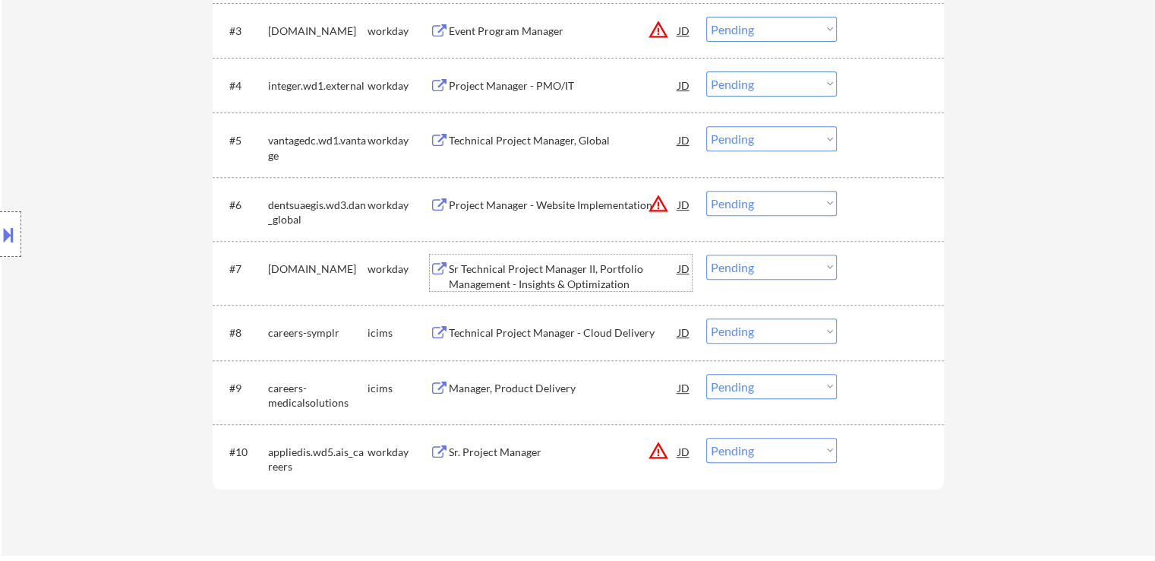
click at [465, 275] on div "Sr Technical Project Manager II, Portfolio Management - Insights & Optimization" at bounding box center [563, 276] width 229 height 30
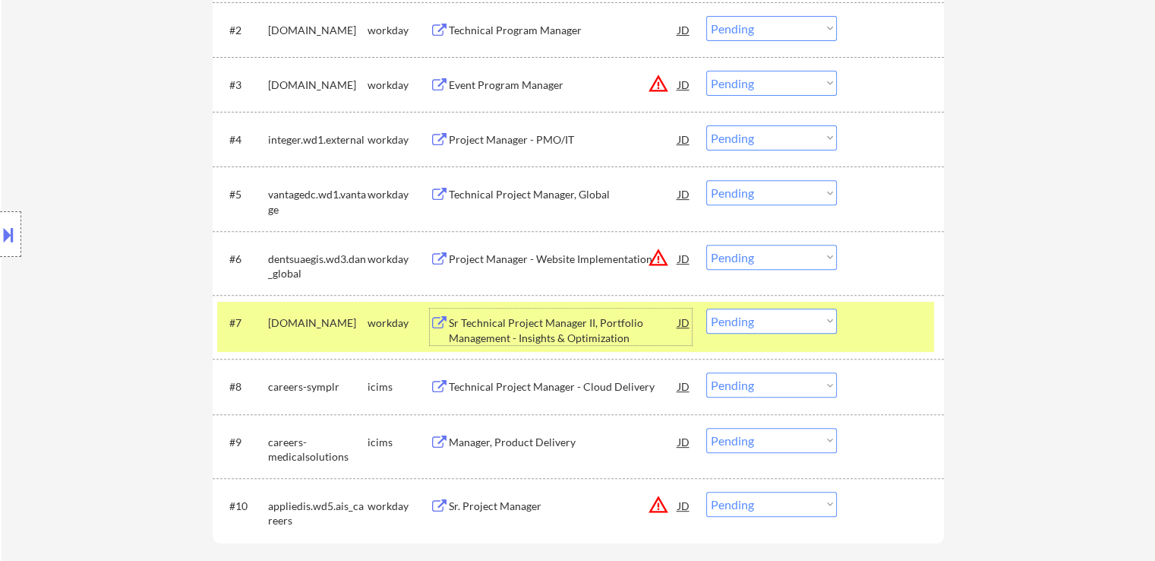
scroll to position [532, 0]
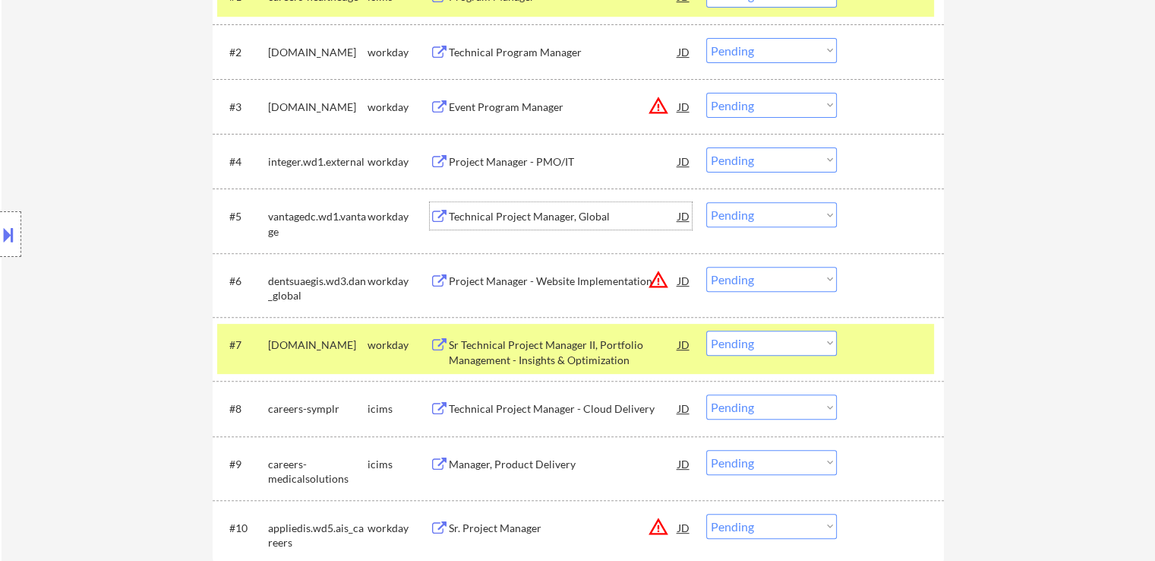
click at [479, 220] on div "Technical Project Manager, Global" at bounding box center [563, 216] width 229 height 15
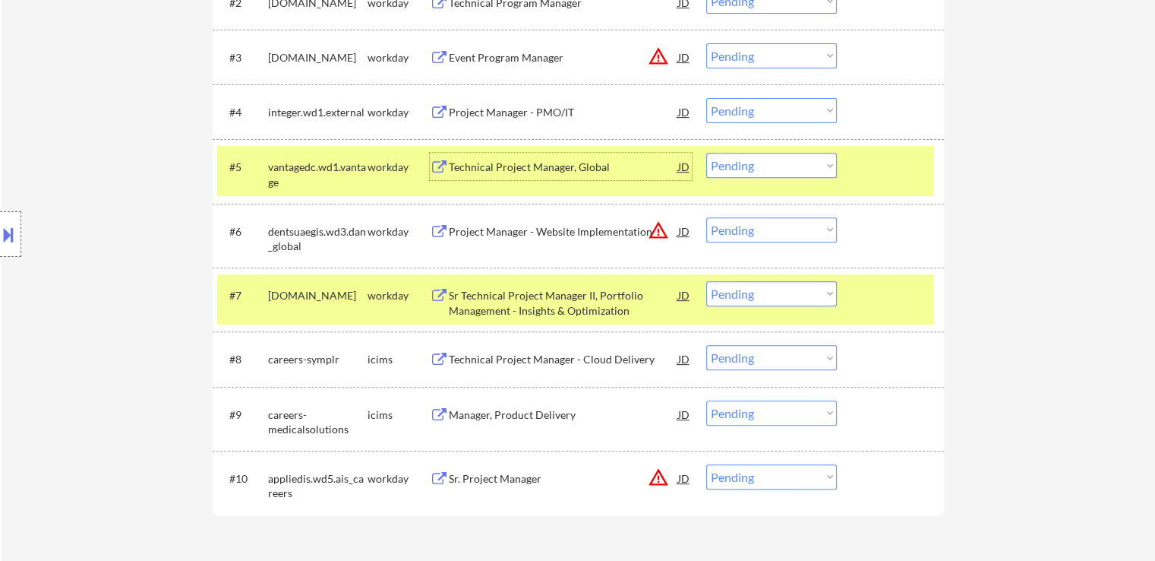
scroll to position [608, 0]
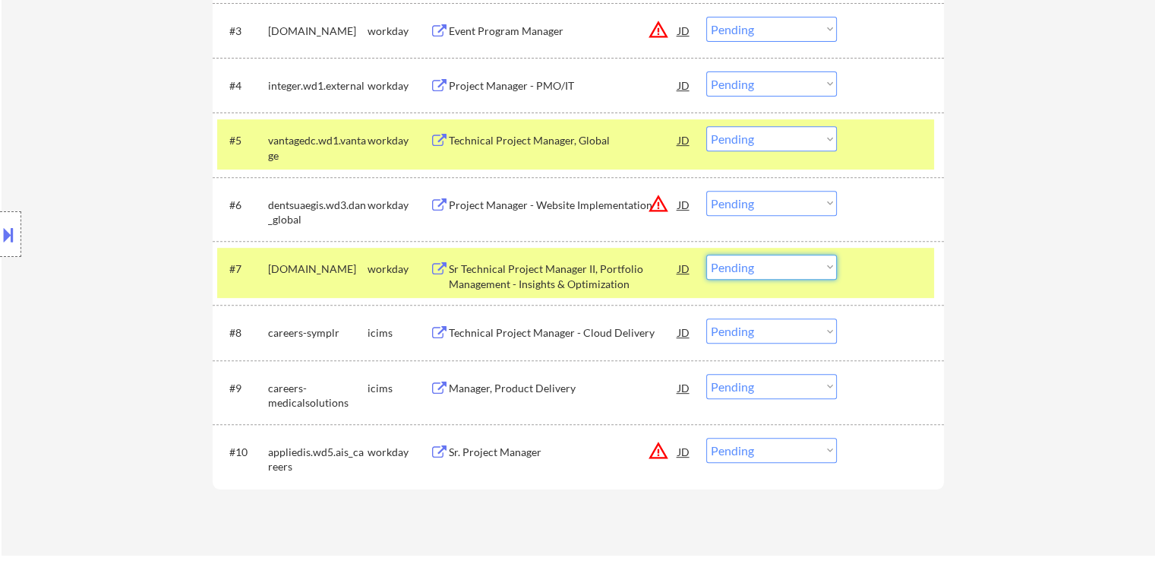
click at [769, 272] on select "Choose an option... Pending Applied Excluded (Questions) Excluded (Expired) Exc…" at bounding box center [772, 266] width 131 height 25
click at [707, 254] on select "Choose an option... Pending Applied Excluded (Questions) Excluded (Expired) Exc…" at bounding box center [772, 266] width 131 height 25
select select ""pending""
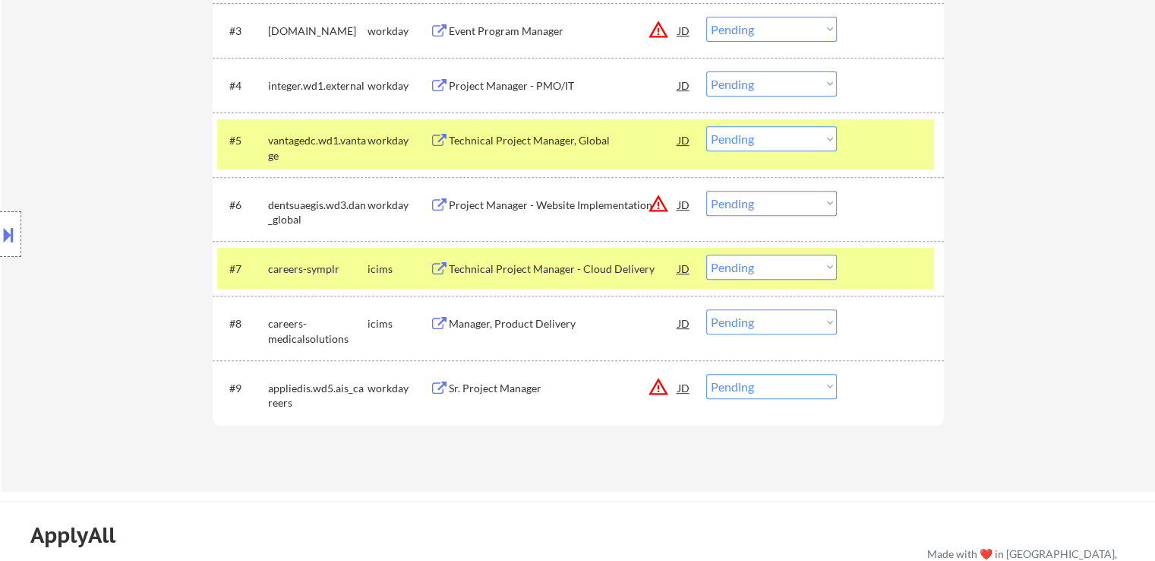
click at [760, 137] on select "Choose an option... Pending Applied Excluded (Questions) Excluded (Expired) Exc…" at bounding box center [772, 138] width 131 height 25
click at [707, 126] on select "Choose an option... Pending Applied Excluded (Questions) Excluded (Expired) Exc…" at bounding box center [772, 138] width 131 height 25
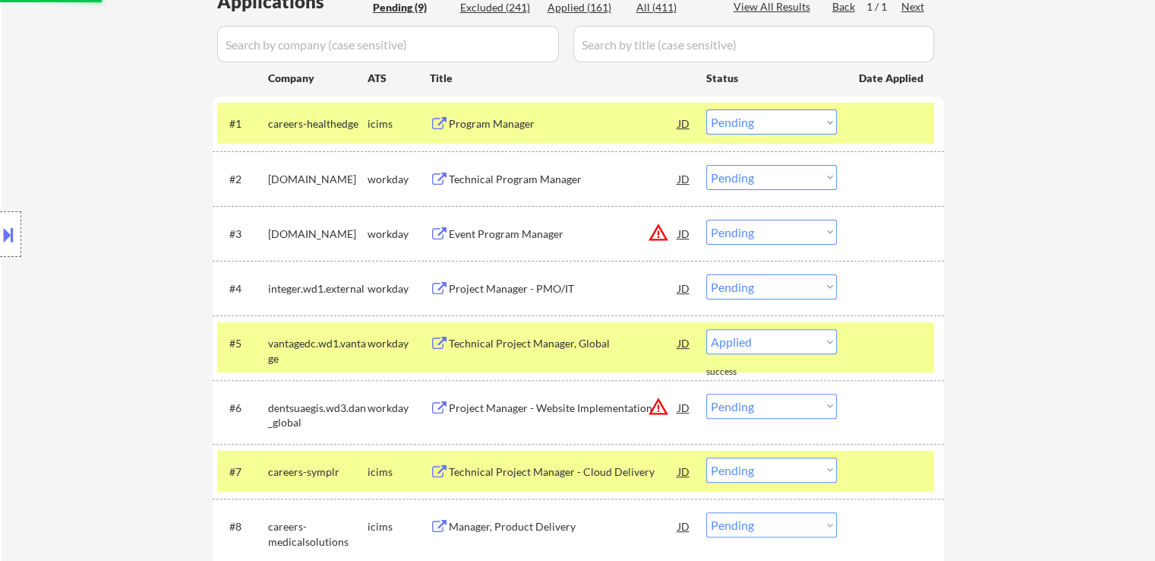
select select ""pending""
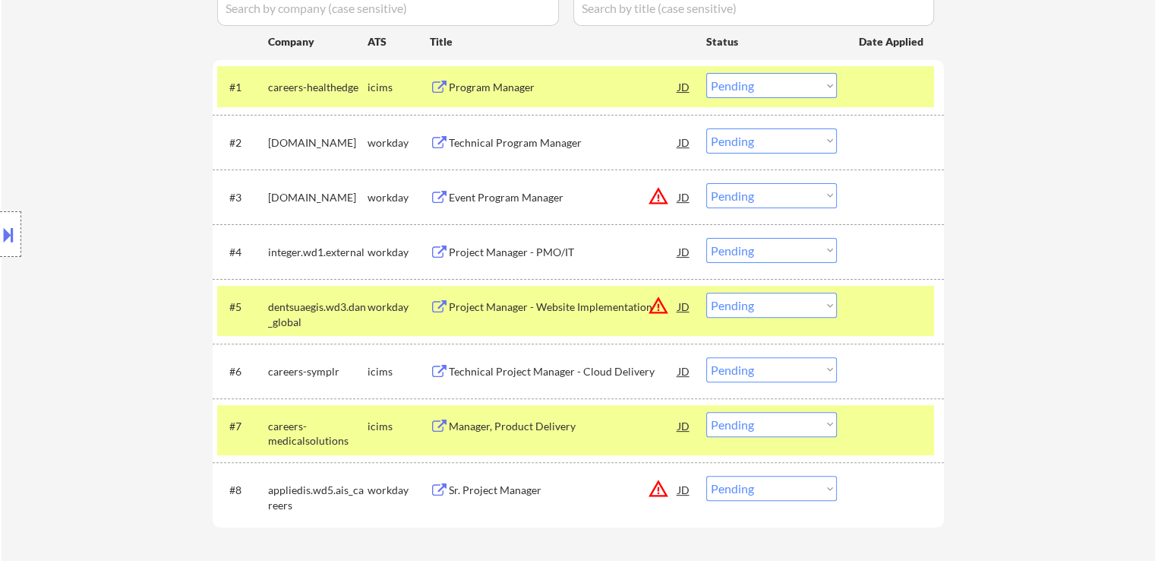
scroll to position [532, 0]
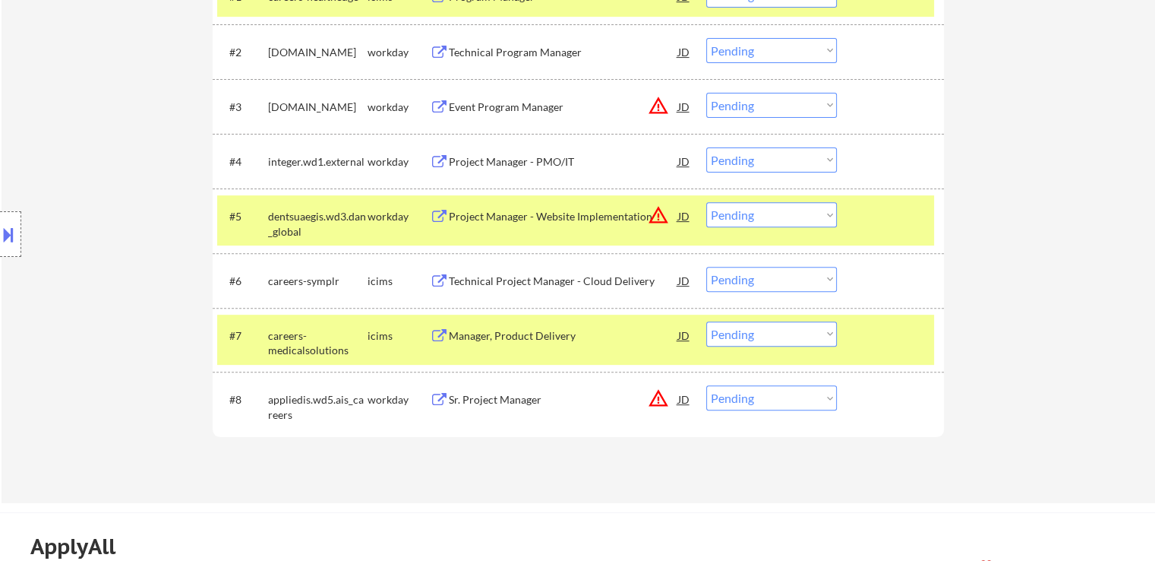
click at [504, 103] on div "Event Program Manager" at bounding box center [563, 107] width 229 height 15
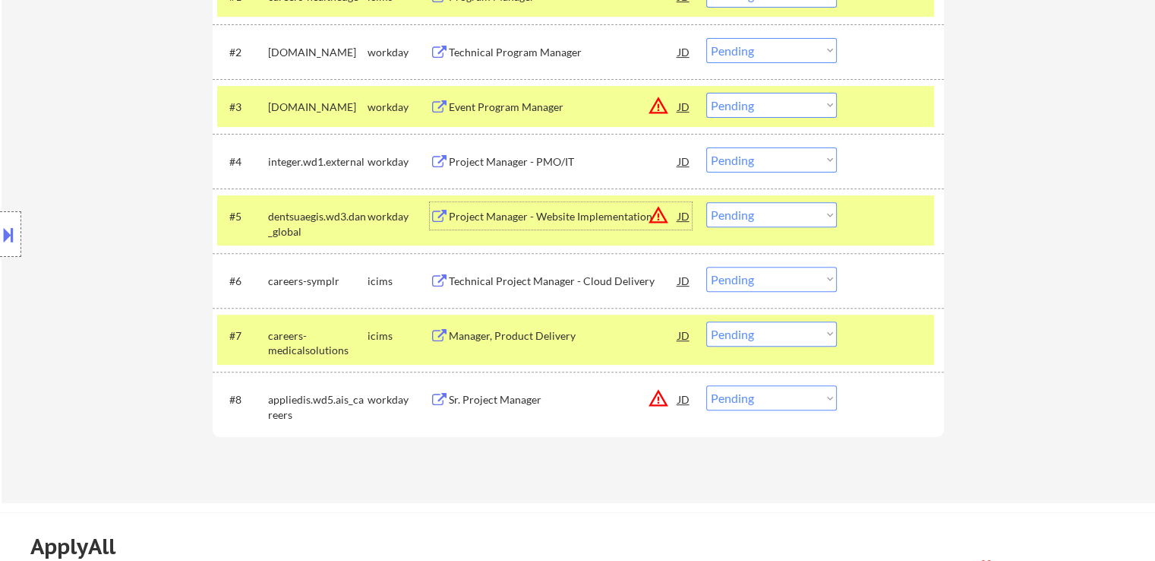
click at [501, 209] on div "Project Manager - Website Implementation" at bounding box center [563, 216] width 229 height 15
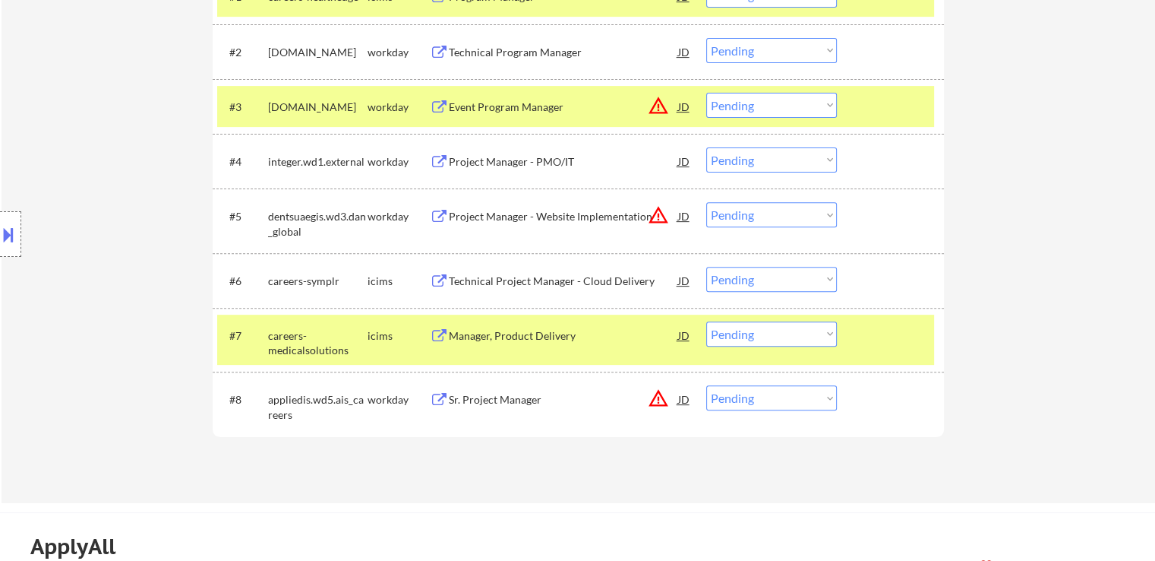
click at [462, 393] on div "Sr. Project Manager" at bounding box center [563, 399] width 229 height 15
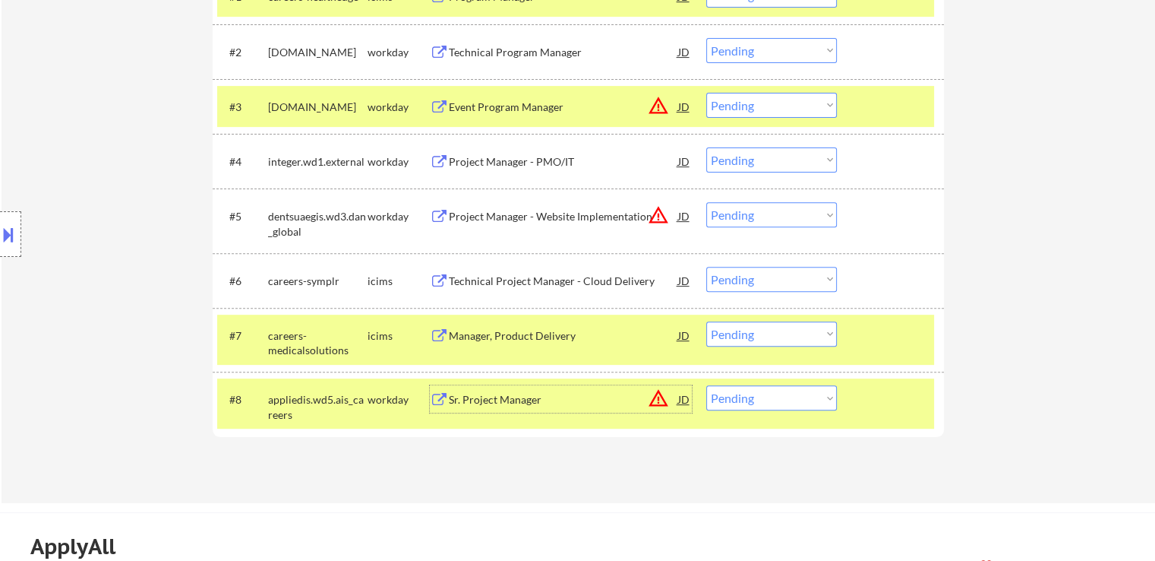
click at [760, 104] on select "Choose an option... Pending Applied Excluded (Questions) Excluded (Expired) Exc…" at bounding box center [772, 105] width 131 height 25
click at [707, 93] on select "Choose an option... Pending Applied Excluded (Questions) Excluded (Expired) Exc…" at bounding box center [772, 105] width 131 height 25
select select ""pending""
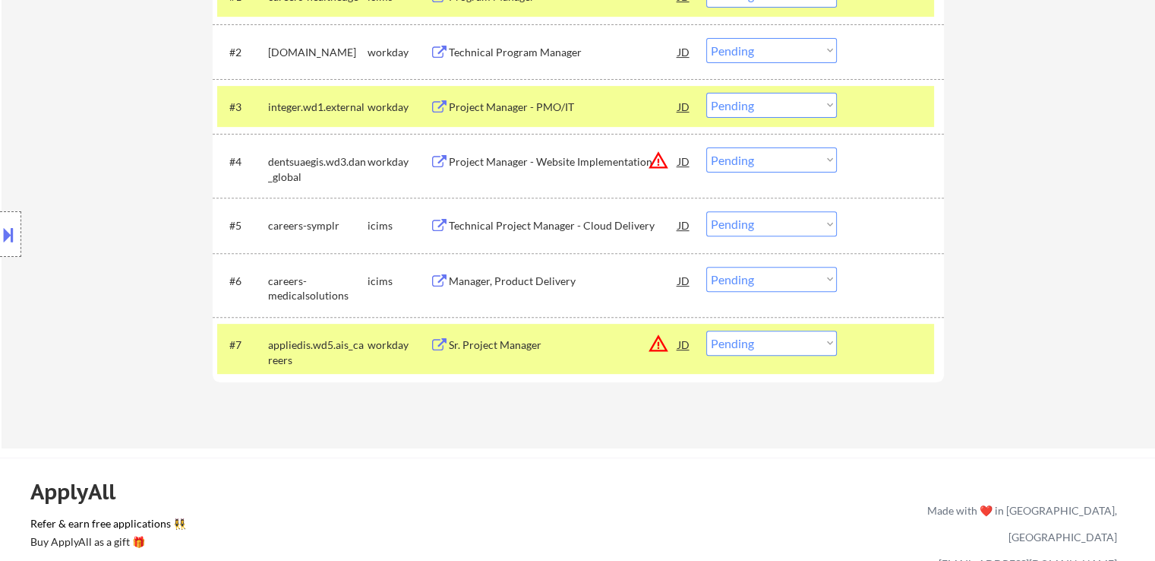
click at [734, 149] on select "Choose an option... Pending Applied Excluded (Questions) Excluded (Expired) Exc…" at bounding box center [772, 159] width 131 height 25
click at [707, 147] on select "Choose an option... Pending Applied Excluded (Questions) Excluded (Expired) Exc…" at bounding box center [772, 159] width 131 height 25
select select ""pending""
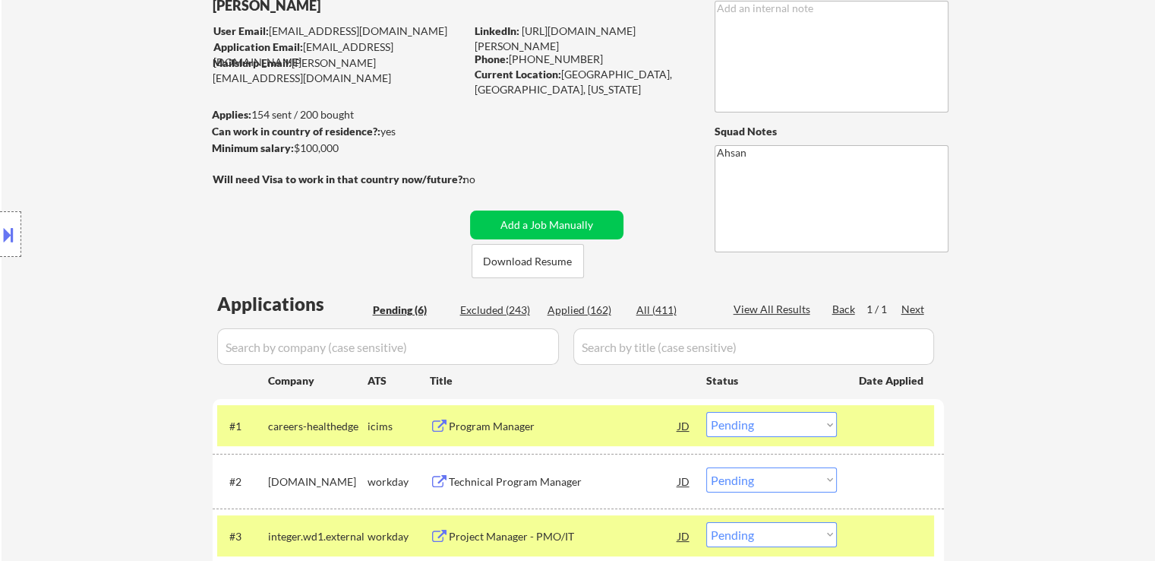
scroll to position [76, 0]
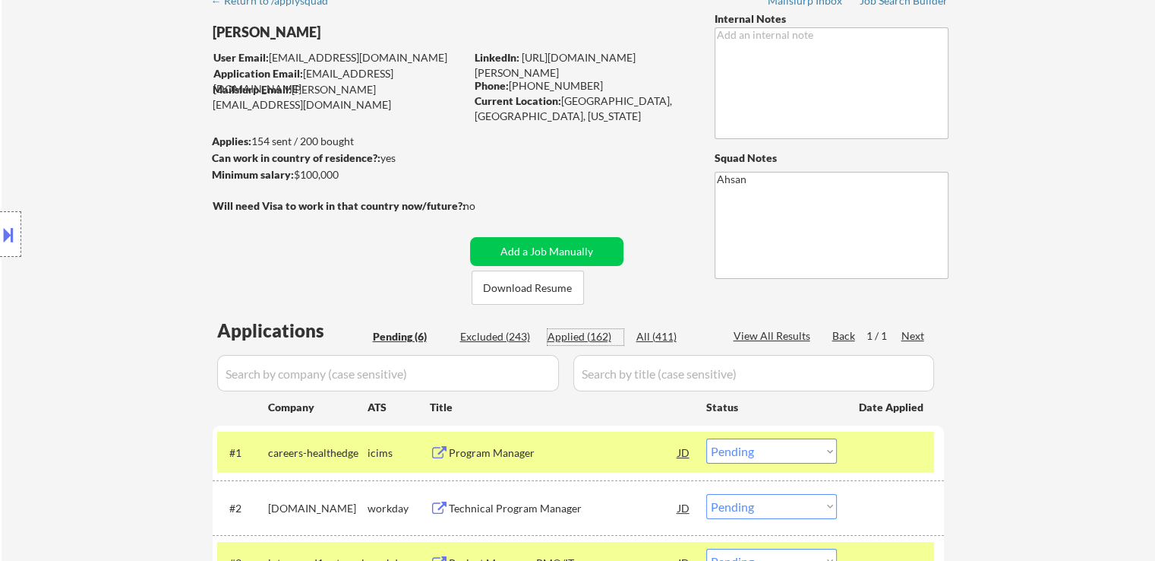
click at [602, 338] on div "Applied (162)" at bounding box center [586, 336] width 76 height 15
select select ""applied""
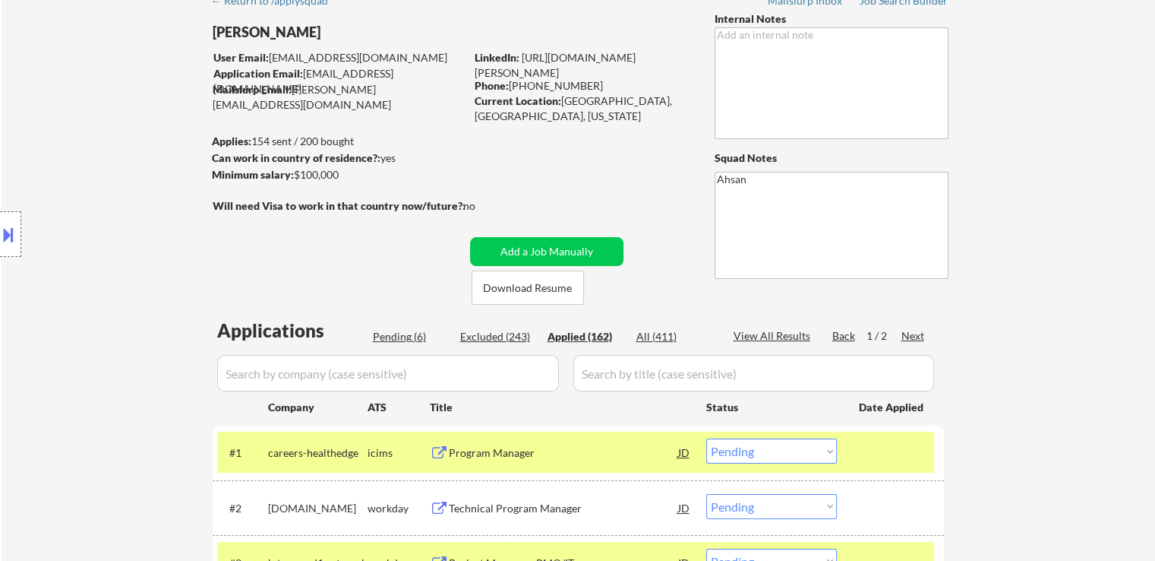
select select ""applied""
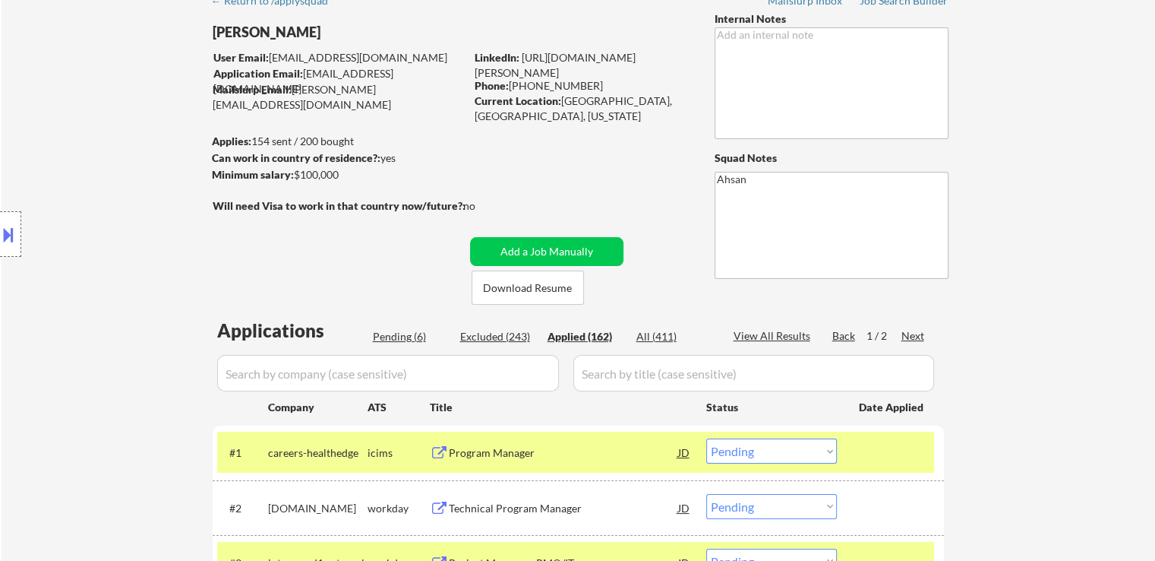
select select ""applied""
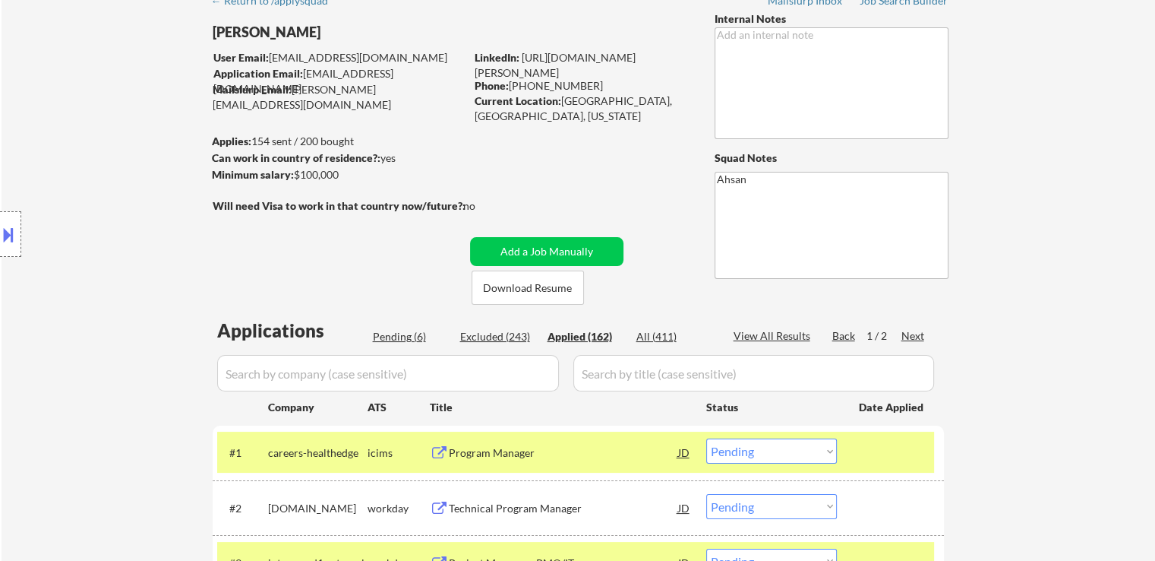
select select ""applied""
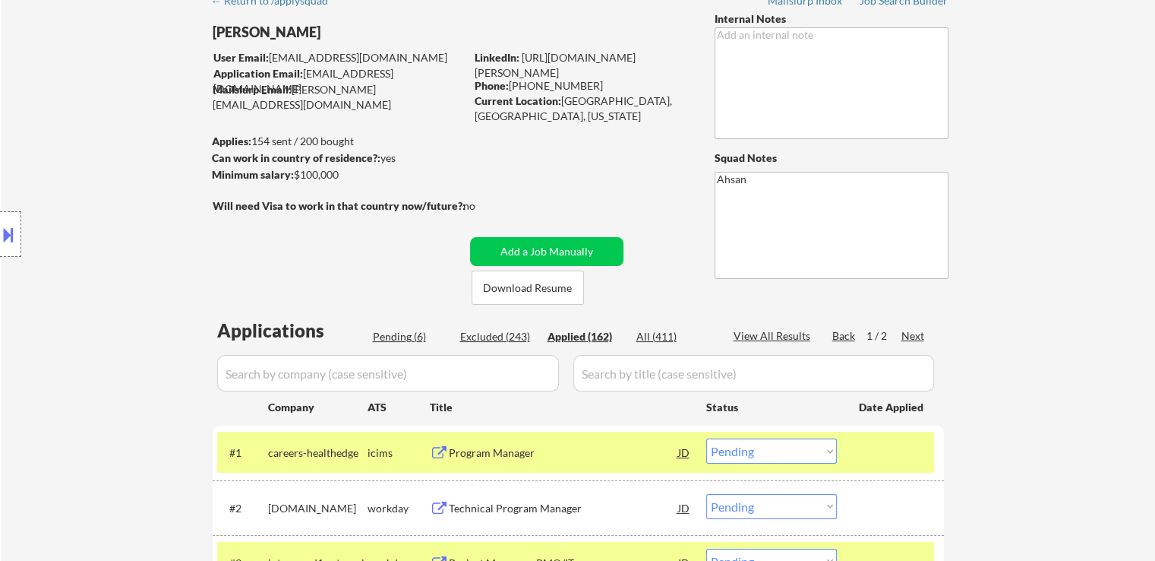
select select ""applied""
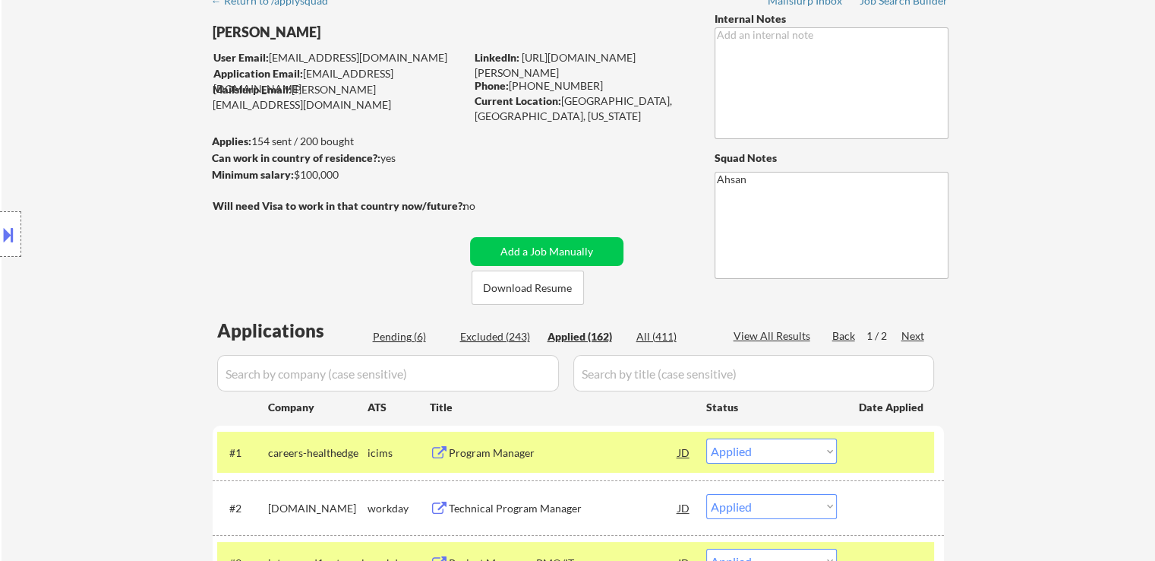
select select ""applied""
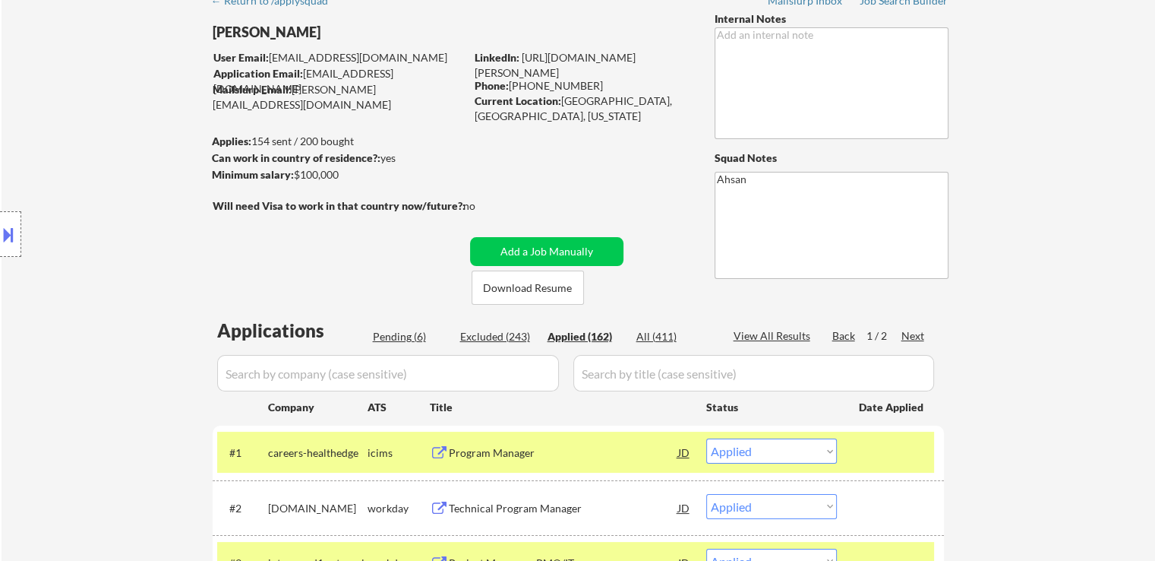
select select ""applied""
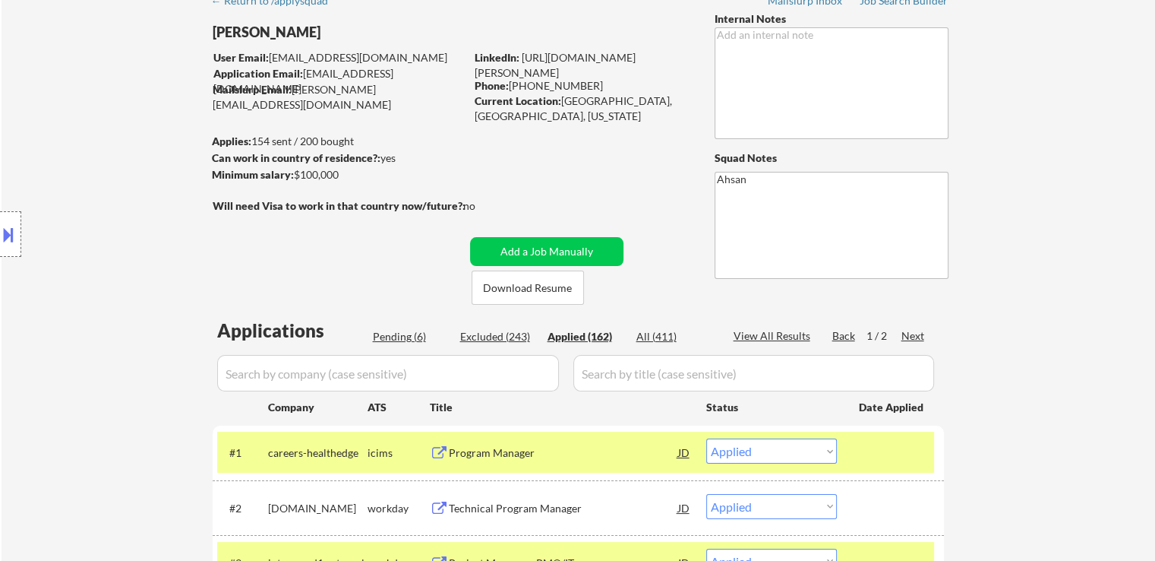
select select ""applied""
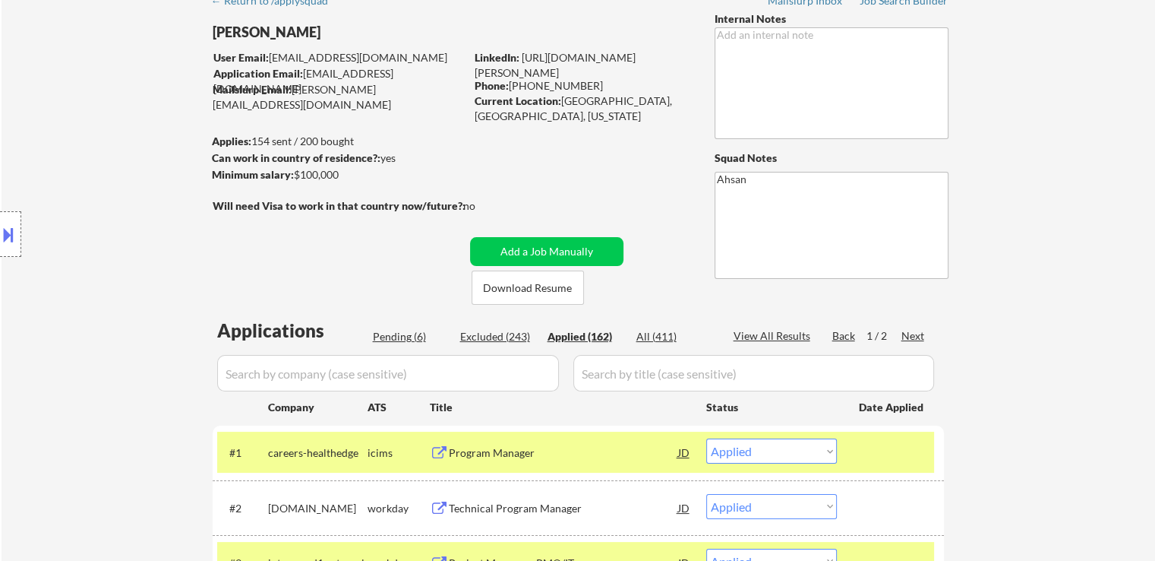
select select ""applied""
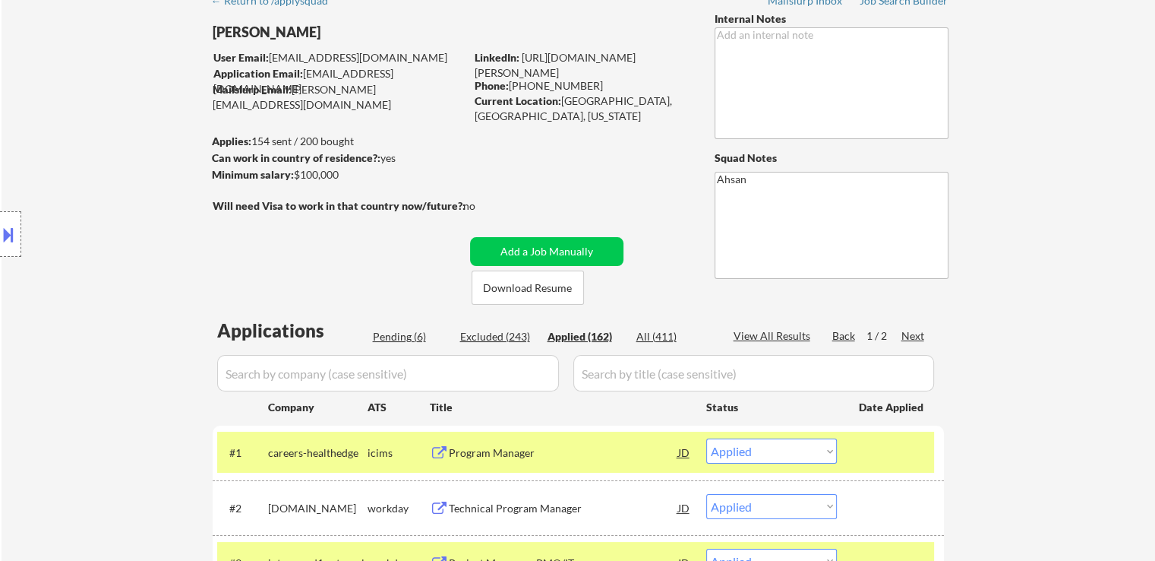
select select ""applied""
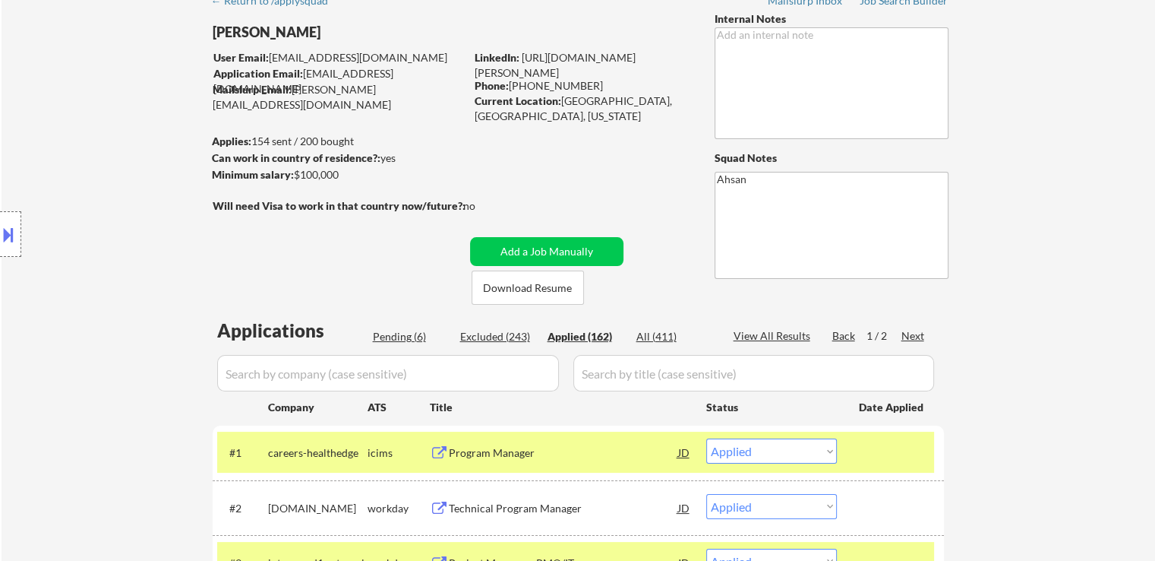
select select ""applied""
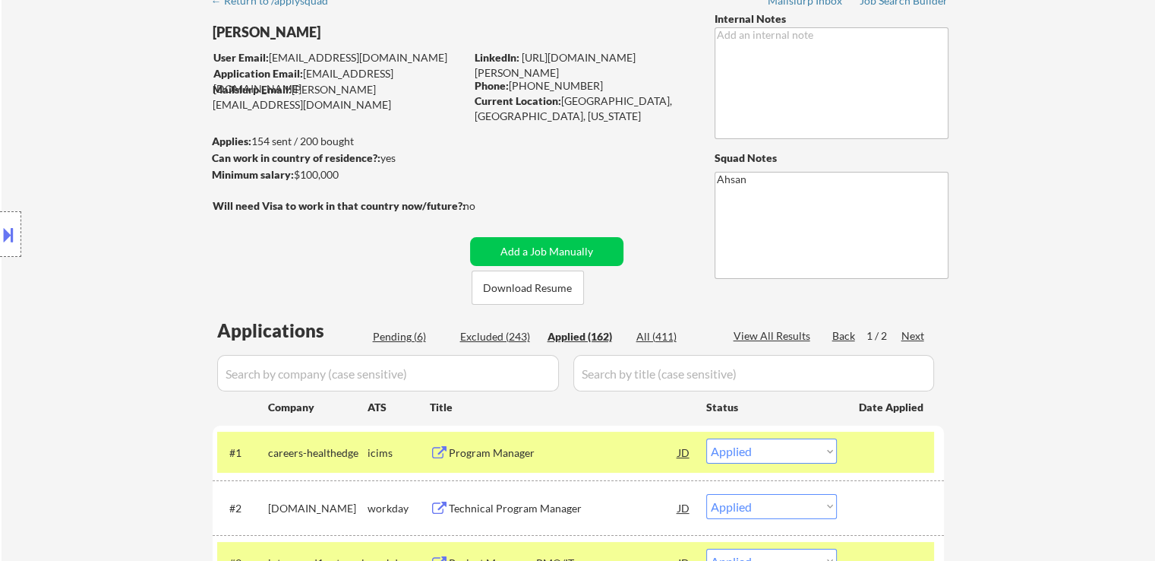
select select ""applied""
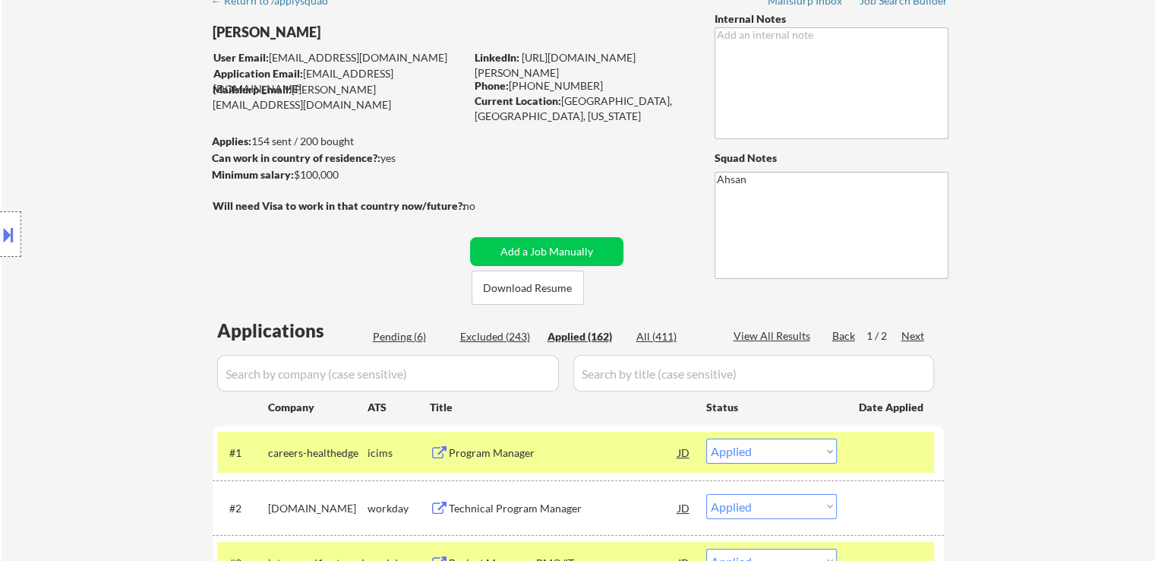
select select ""applied""
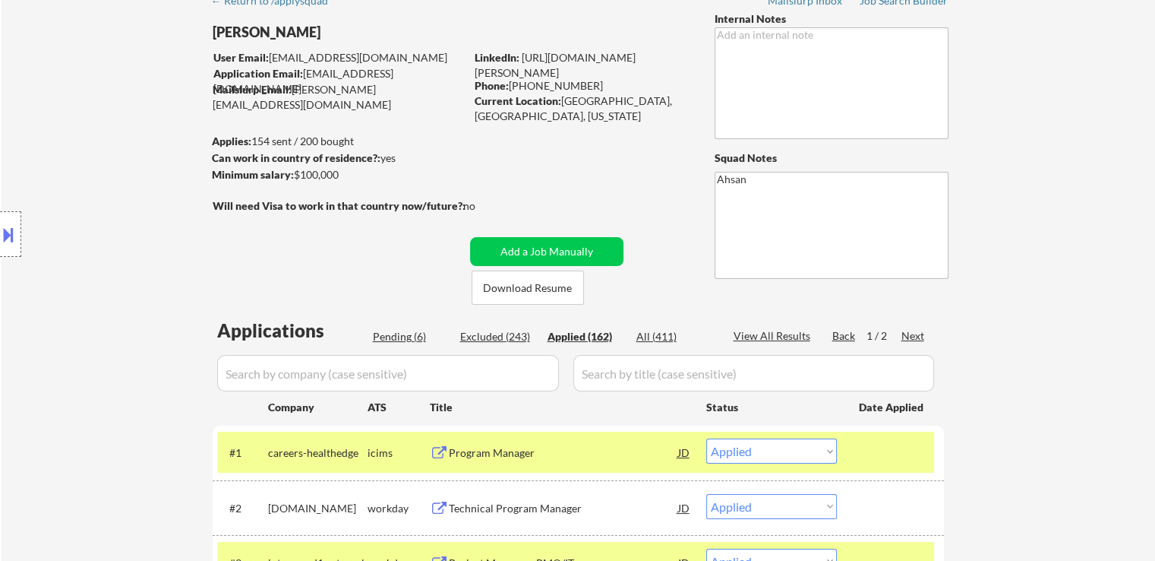
select select ""applied""
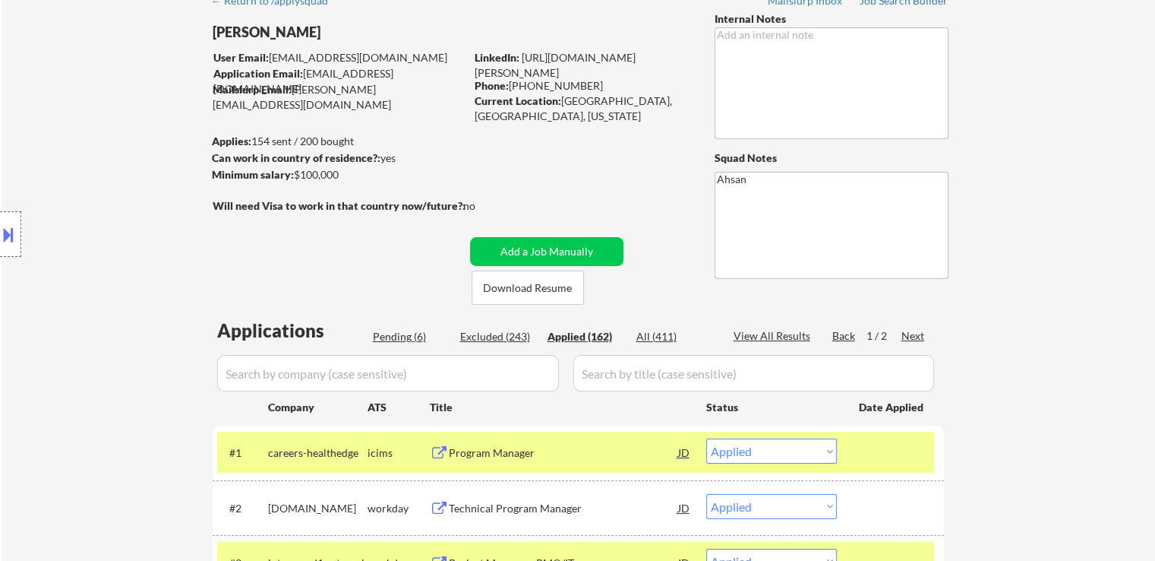
select select ""applied""
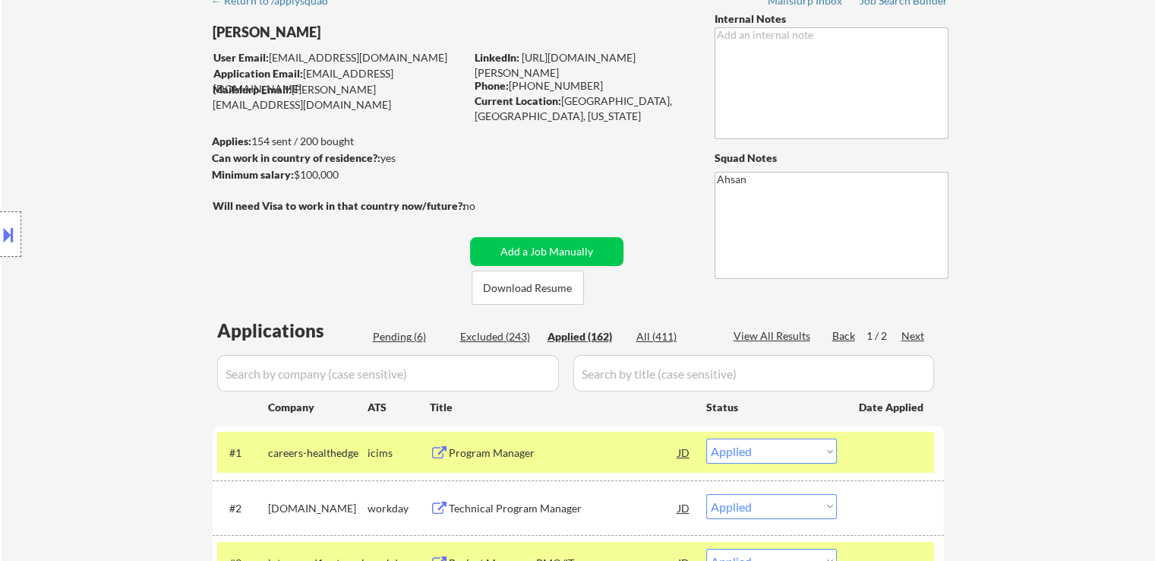
select select ""applied""
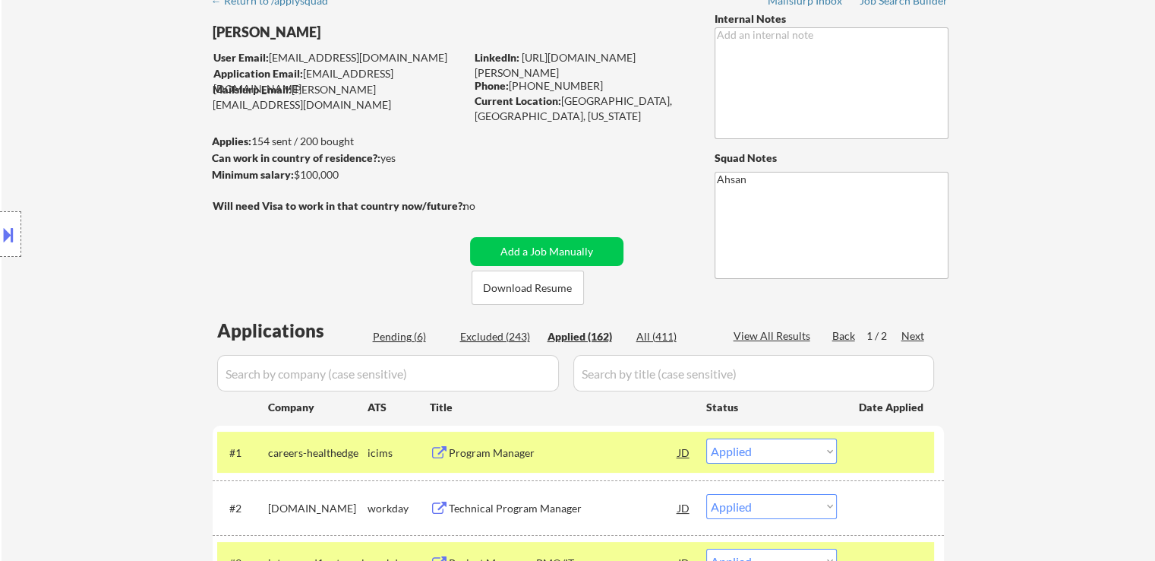
select select ""applied""
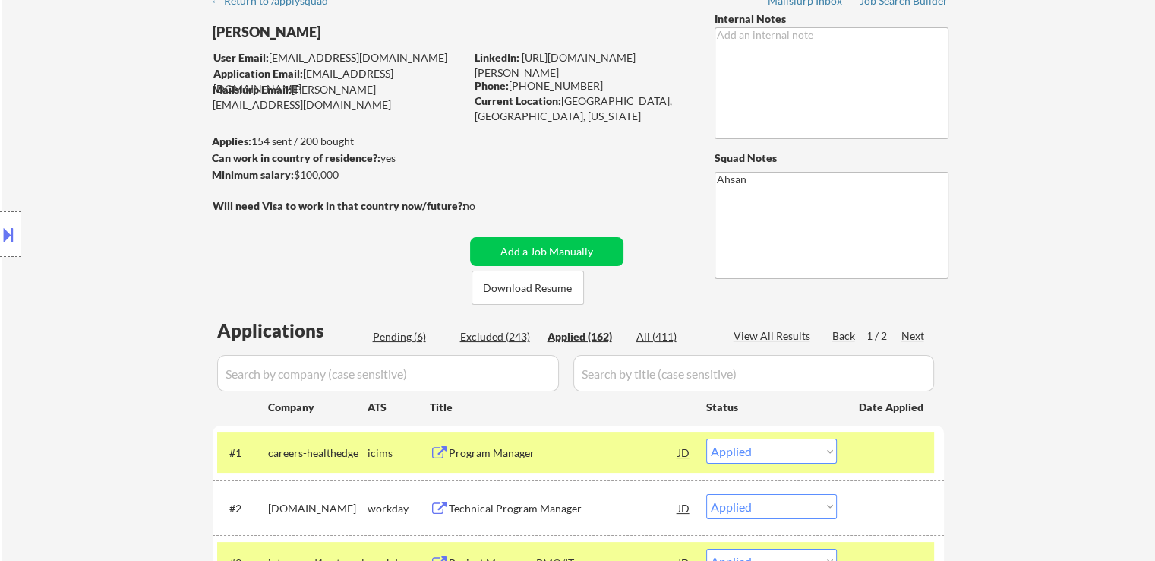
select select ""applied""
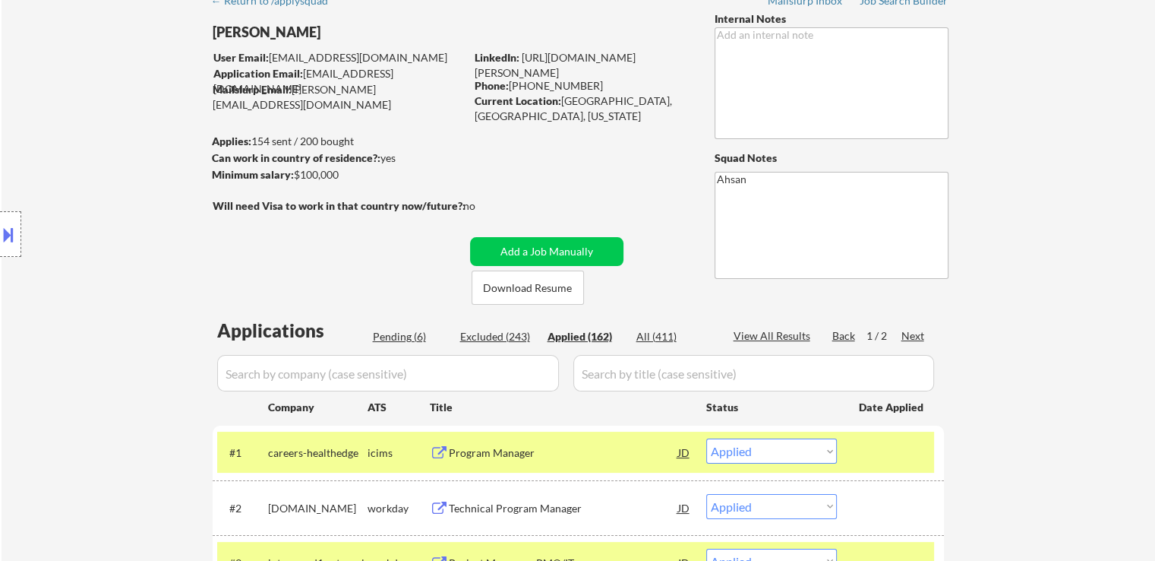
select select ""applied""
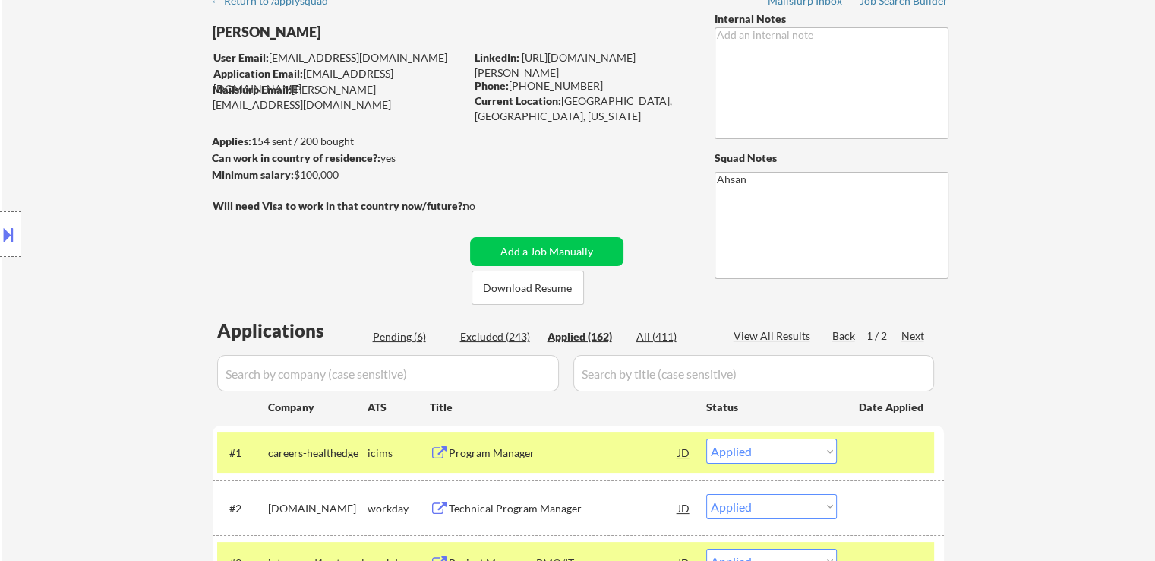
select select ""applied""
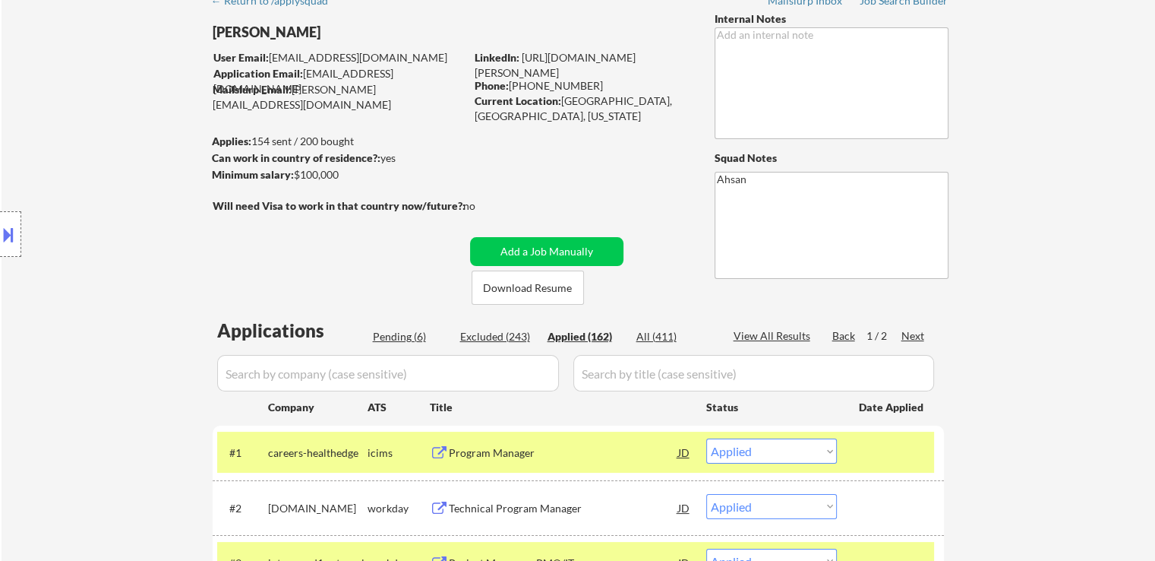
select select ""applied""
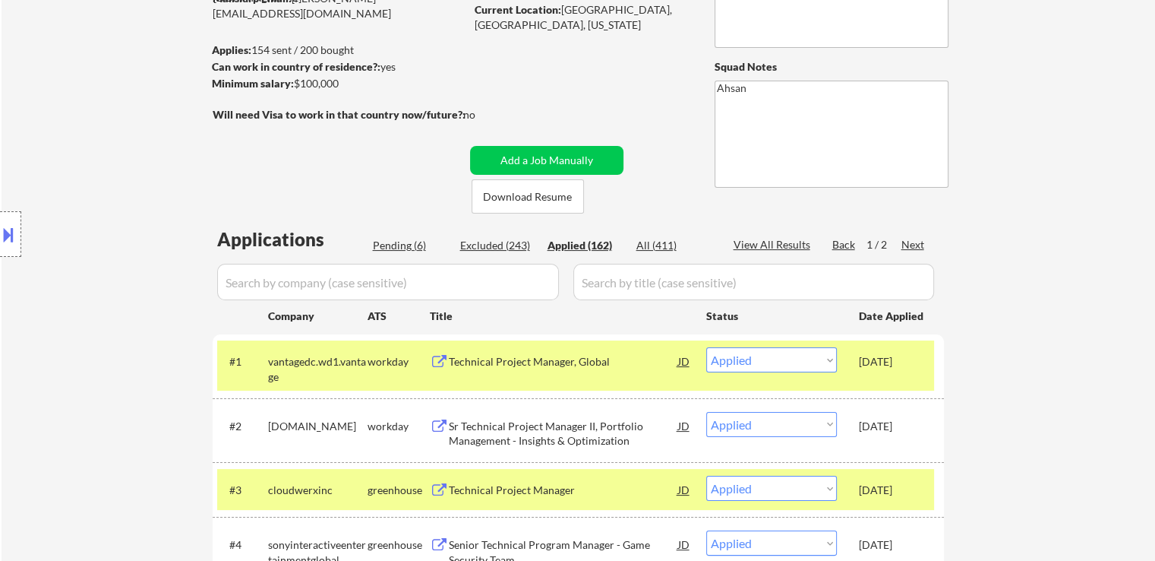
scroll to position [304, 0]
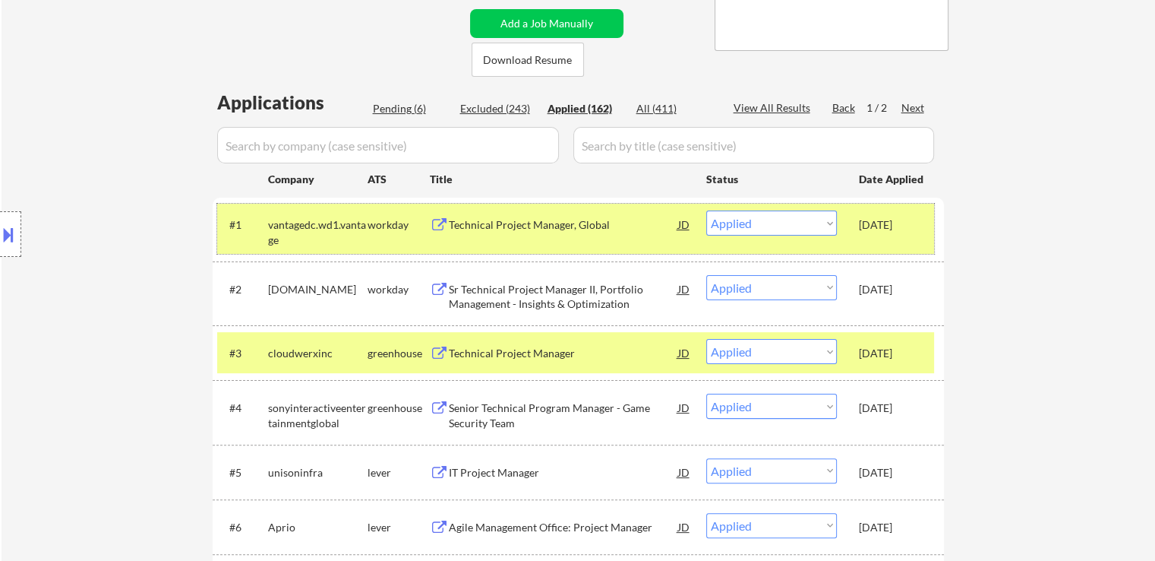
drag, startPoint x: 859, startPoint y: 228, endPoint x: 919, endPoint y: 224, distance: 60.1
click at [919, 224] on div "[DATE]" at bounding box center [892, 224] width 67 height 15
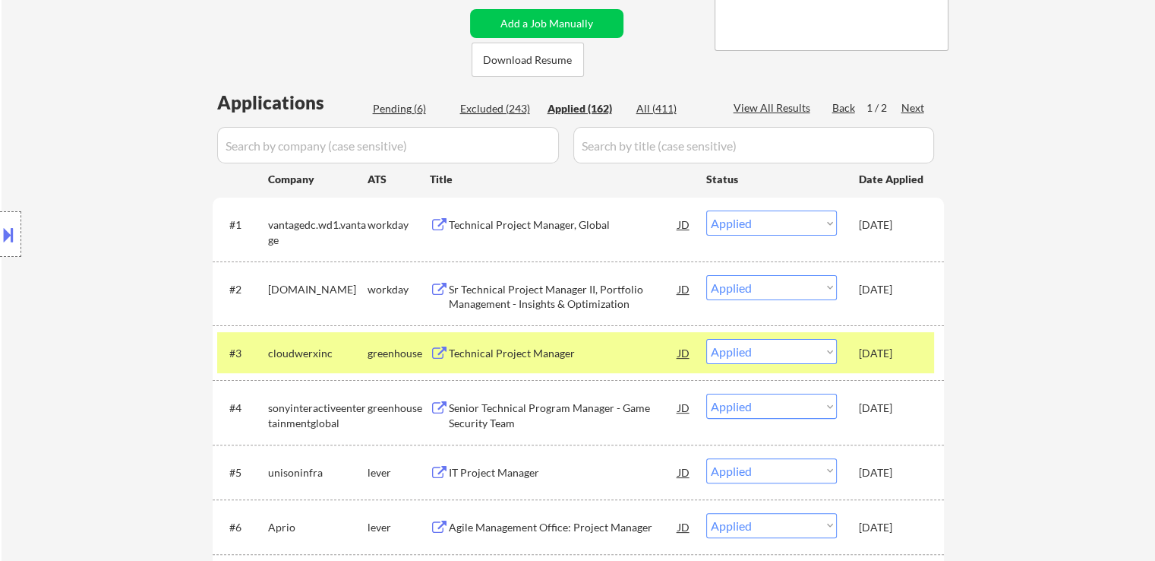
copy div "[DATE]"
